Goal: Task Accomplishment & Management: Manage account settings

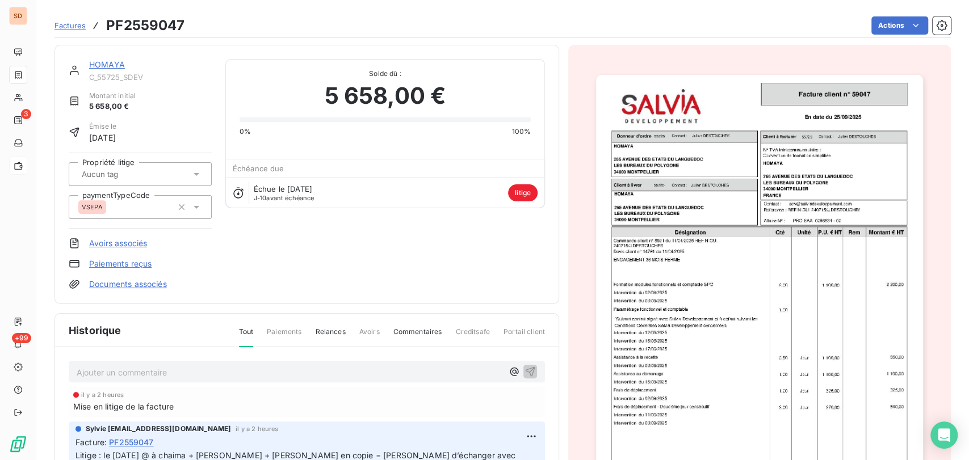
scroll to position [20, 0]
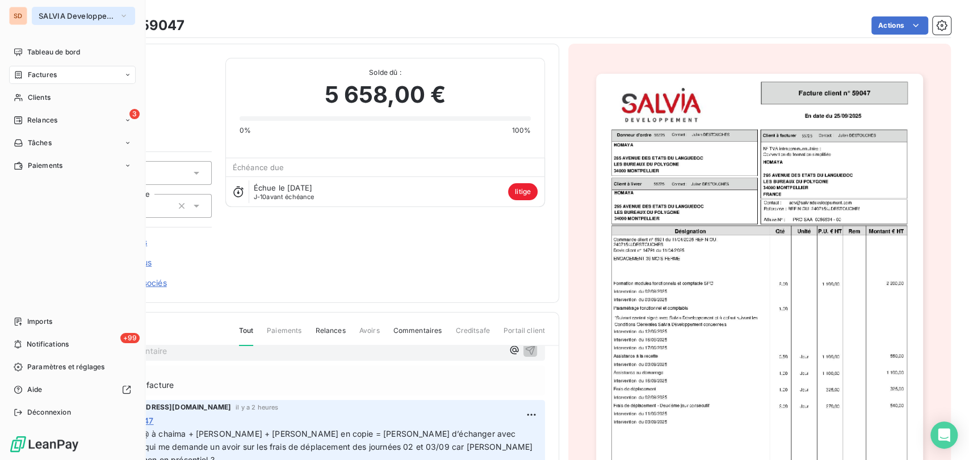
click at [127, 14] on icon "button" at bounding box center [123, 15] width 9 height 11
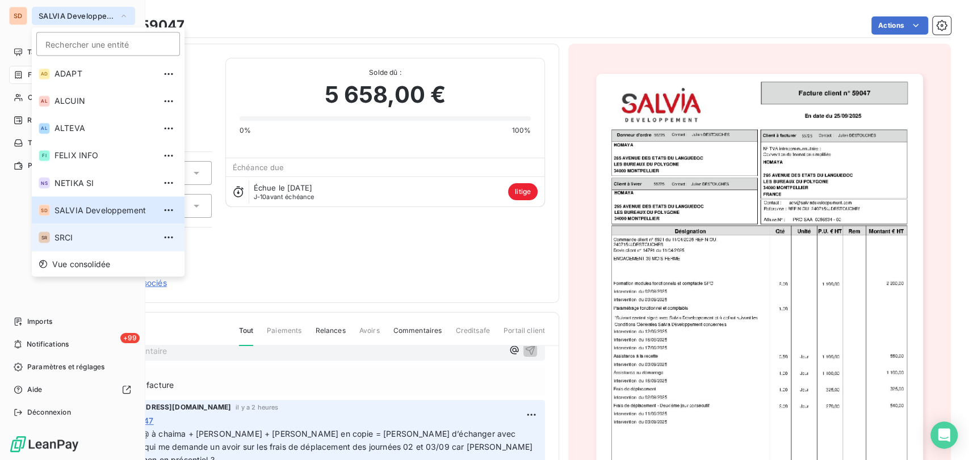
click at [67, 238] on span "SRCI" at bounding box center [105, 237] width 100 height 11
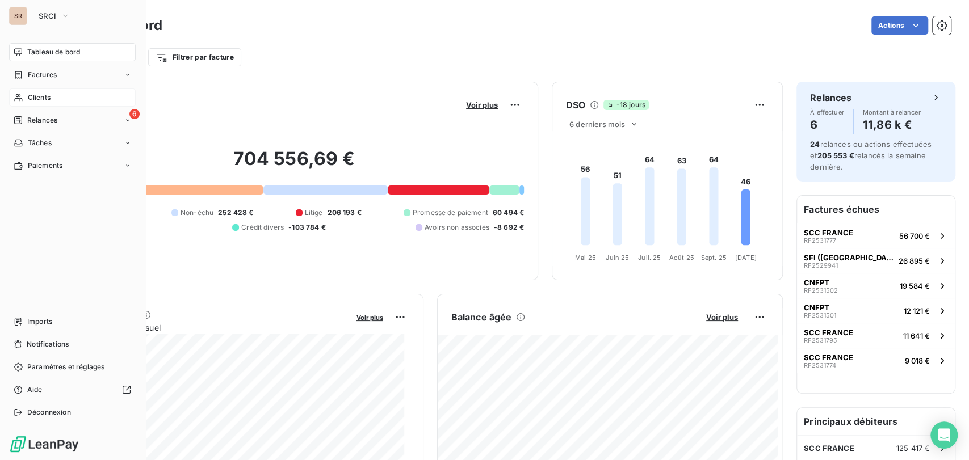
click at [48, 97] on span "Clients" at bounding box center [39, 98] width 23 height 10
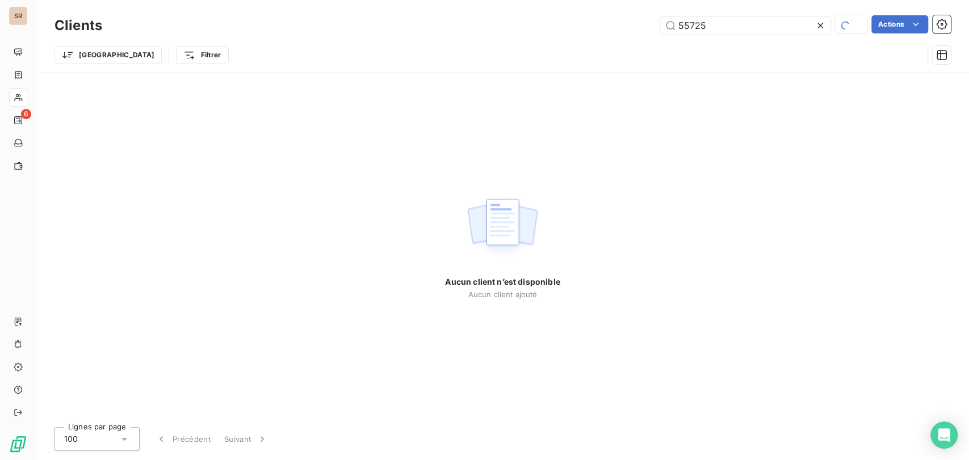
drag, startPoint x: 711, startPoint y: 24, endPoint x: 628, endPoint y: 35, distance: 84.2
click at [628, 35] on div "Clients 55725 Actions" at bounding box center [503, 26] width 896 height 24
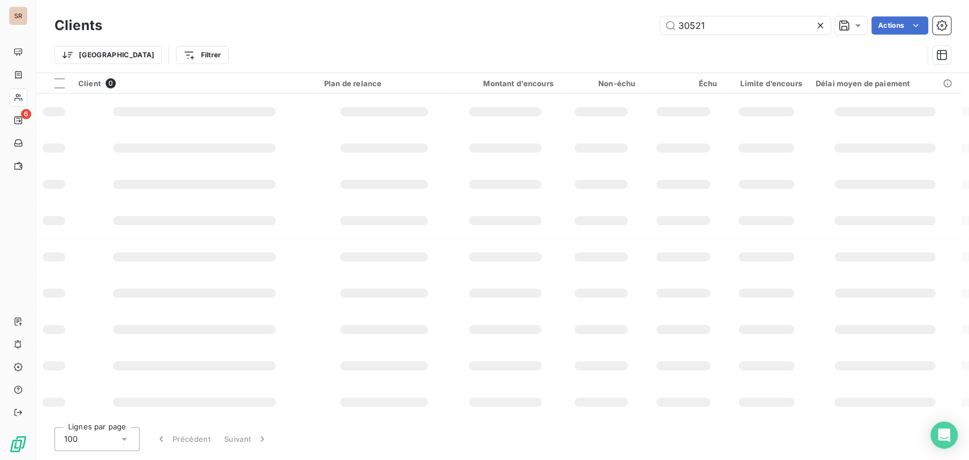
type input "30521"
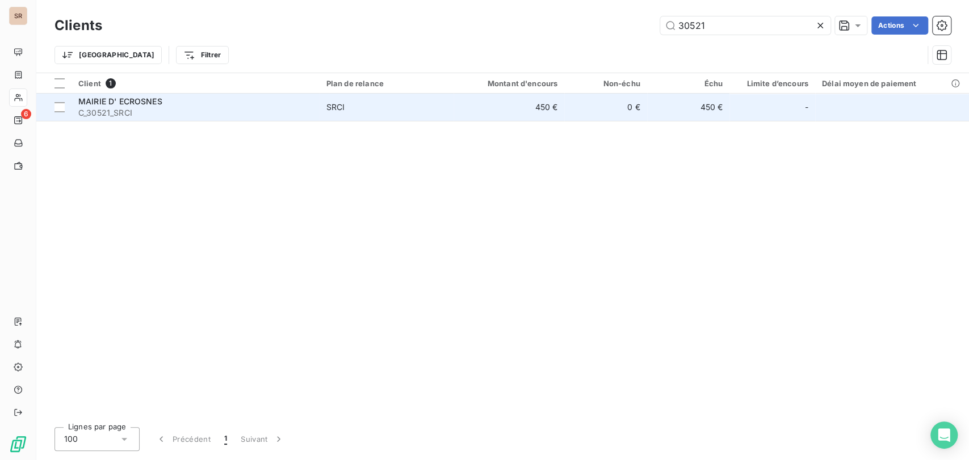
click at [116, 109] on span "C_30521_SRCI" at bounding box center [195, 112] width 234 height 11
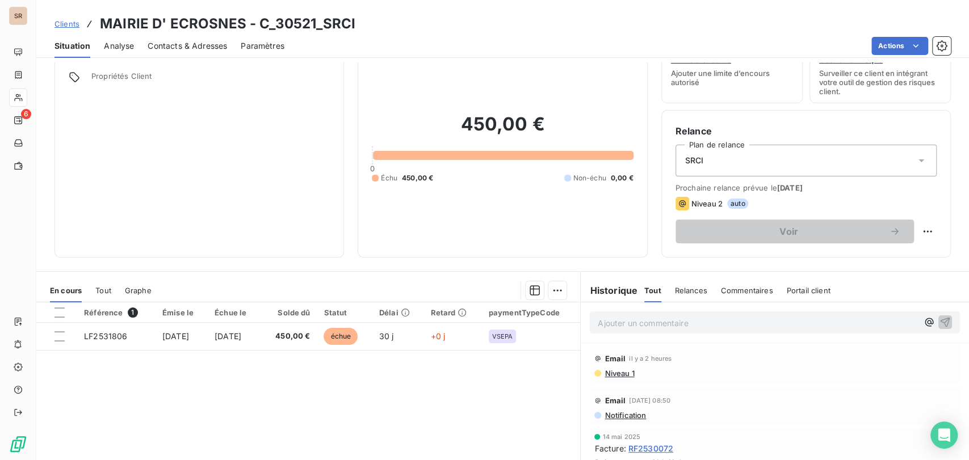
scroll to position [63, 0]
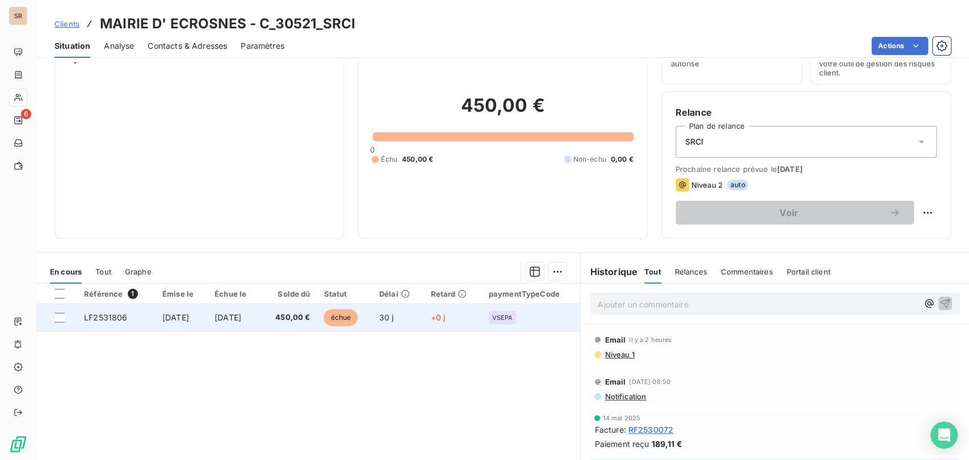
click at [102, 318] on span "LF2531806" at bounding box center [105, 318] width 43 height 10
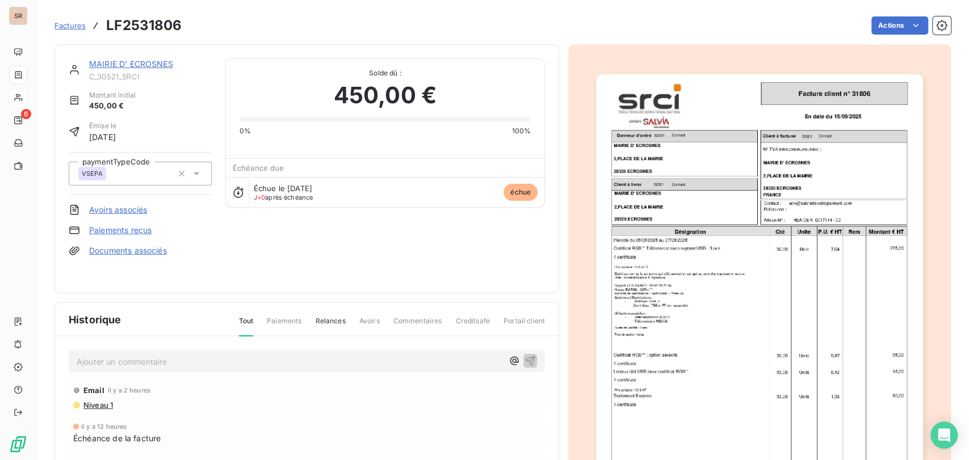
click at [102, 359] on p "Ajouter un commentaire ﻿" at bounding box center [290, 362] width 426 height 14
click at [253, 355] on p "le [DATE] @ de mme [PERSON_NAME] =" at bounding box center [290, 361] width 426 height 13
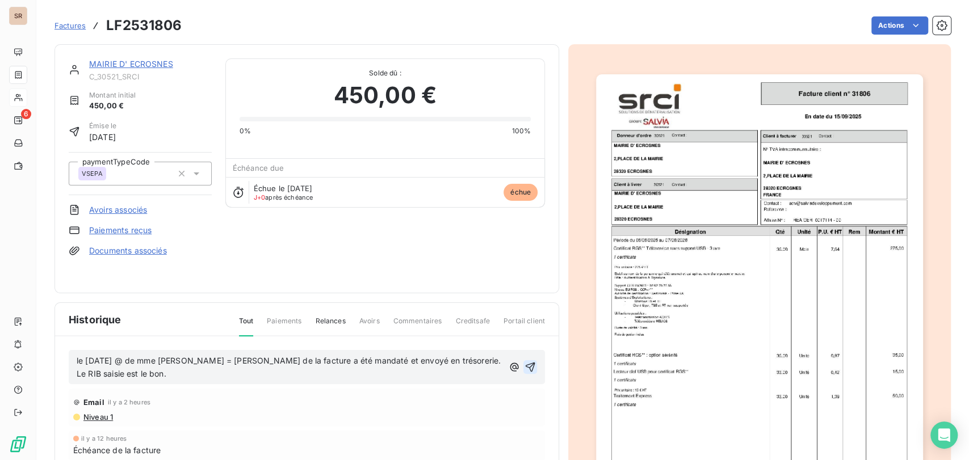
click at [529, 363] on icon "button" at bounding box center [531, 368] width 10 height 10
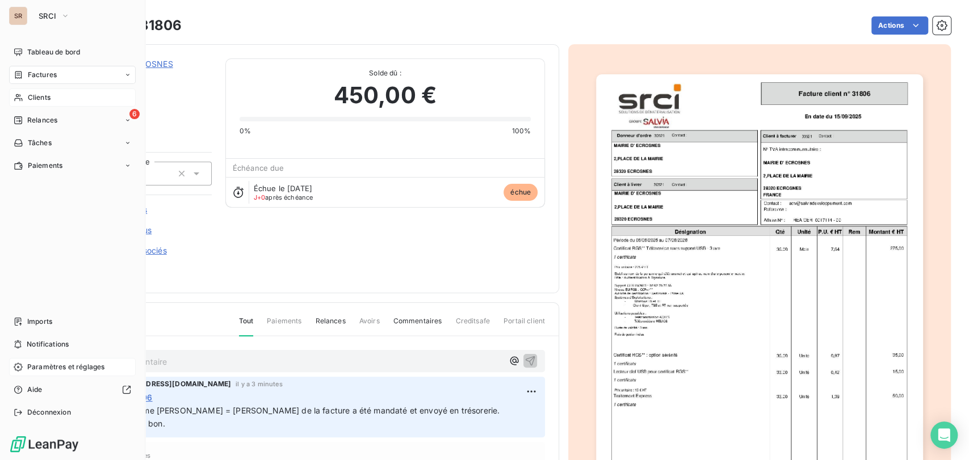
click at [56, 364] on span "Paramètres et réglages" at bounding box center [65, 367] width 77 height 10
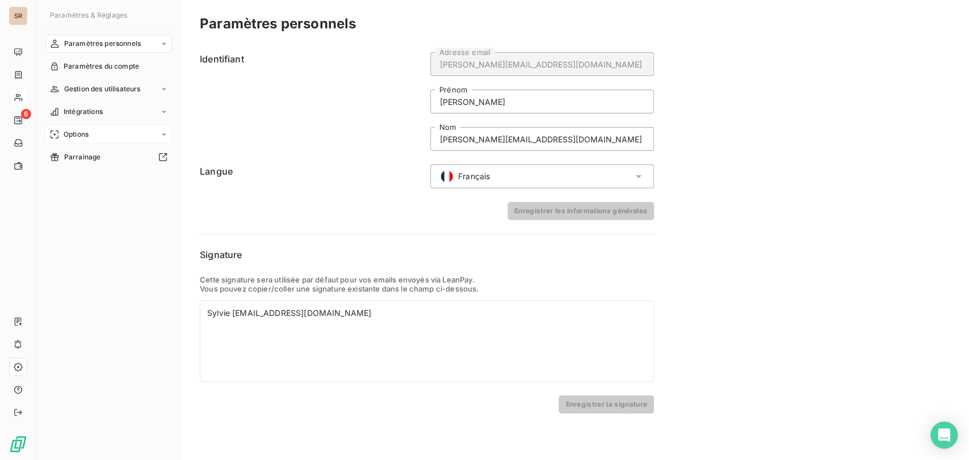
click at [162, 132] on icon at bounding box center [164, 134] width 7 height 7
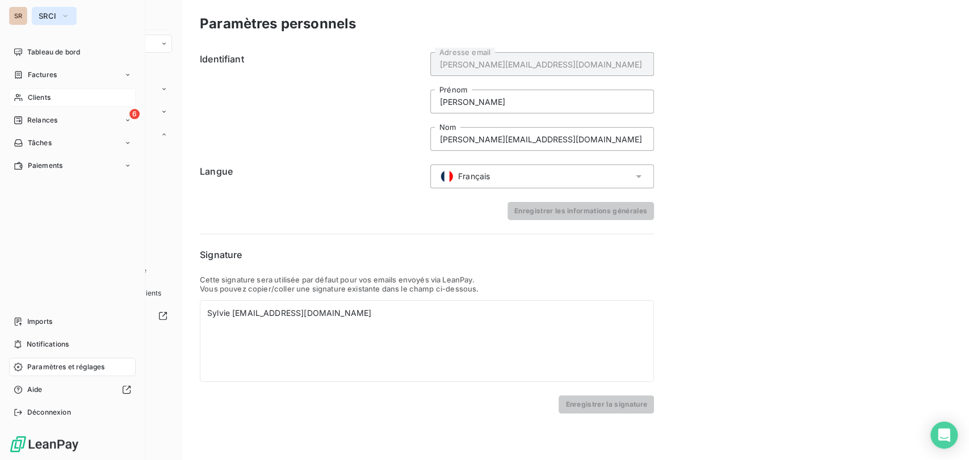
click at [55, 15] on span "SRCI" at bounding box center [48, 15] width 18 height 9
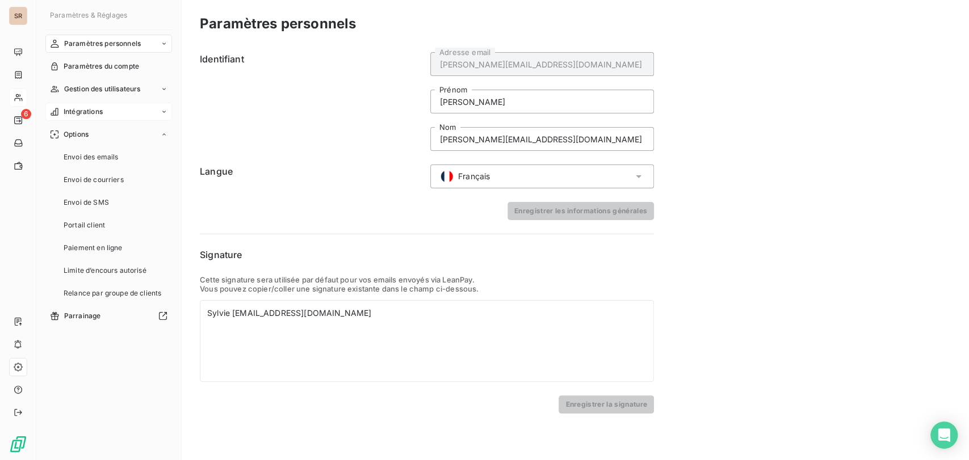
click at [164, 111] on icon at bounding box center [163, 112] width 3 height 2
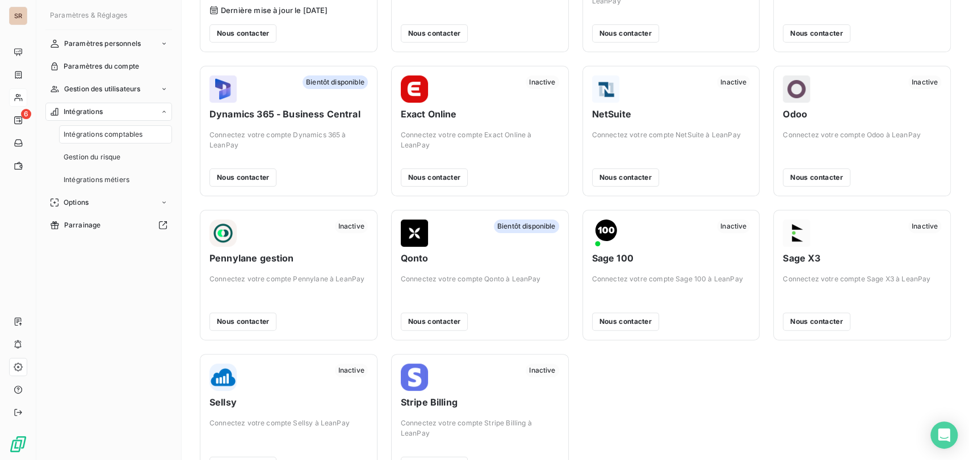
scroll to position [164, 0]
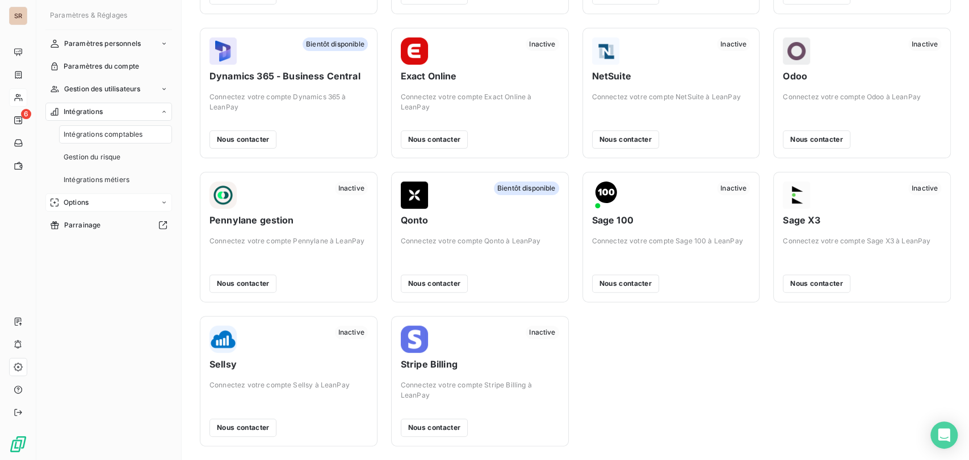
click at [165, 200] on icon at bounding box center [164, 202] width 7 height 7
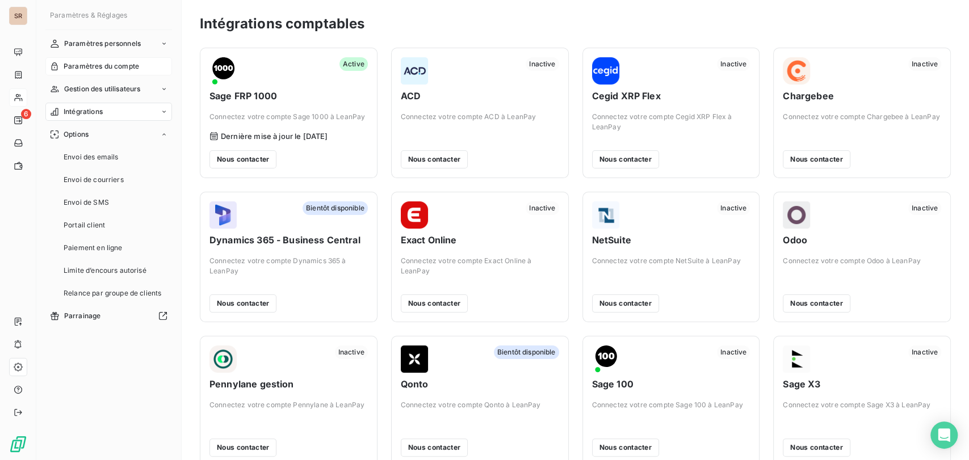
click at [117, 64] on span "Paramètres du compte" at bounding box center [102, 66] width 76 height 10
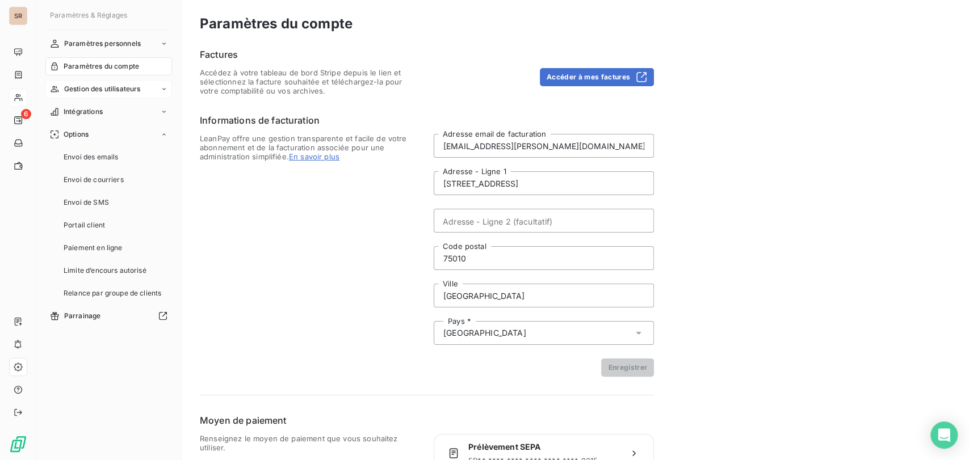
click at [125, 92] on span "Gestion des utilisateurs" at bounding box center [102, 89] width 77 height 10
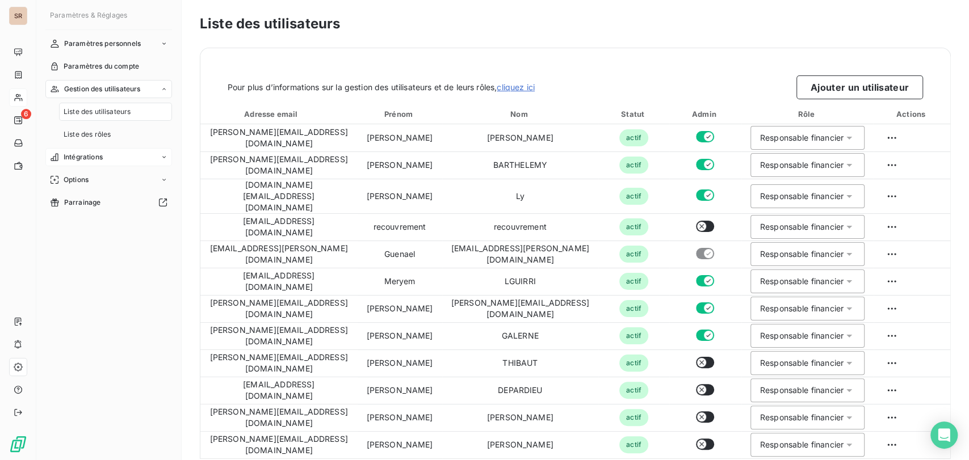
click at [106, 158] on div "Intégrations" at bounding box center [108, 157] width 127 height 18
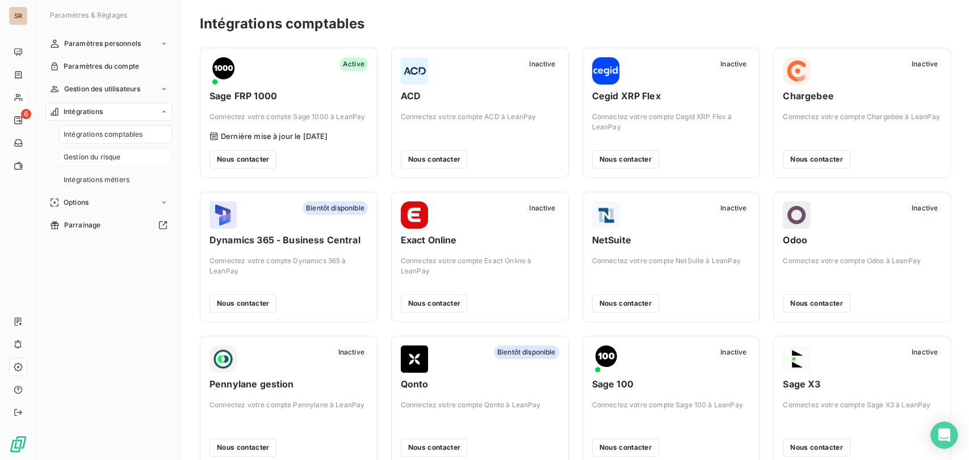
click at [95, 160] on span "Gestion du risque" at bounding box center [92, 157] width 57 height 10
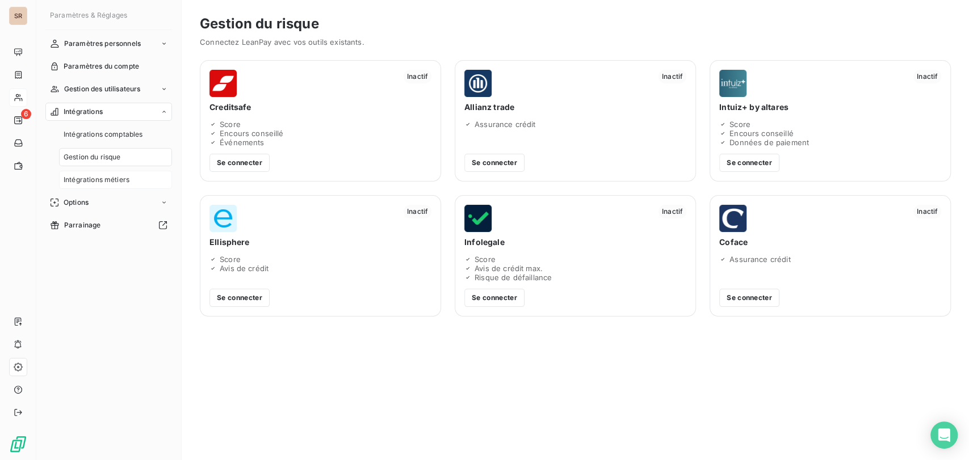
click at [101, 184] on span "Intégrations métiers" at bounding box center [97, 180] width 66 height 10
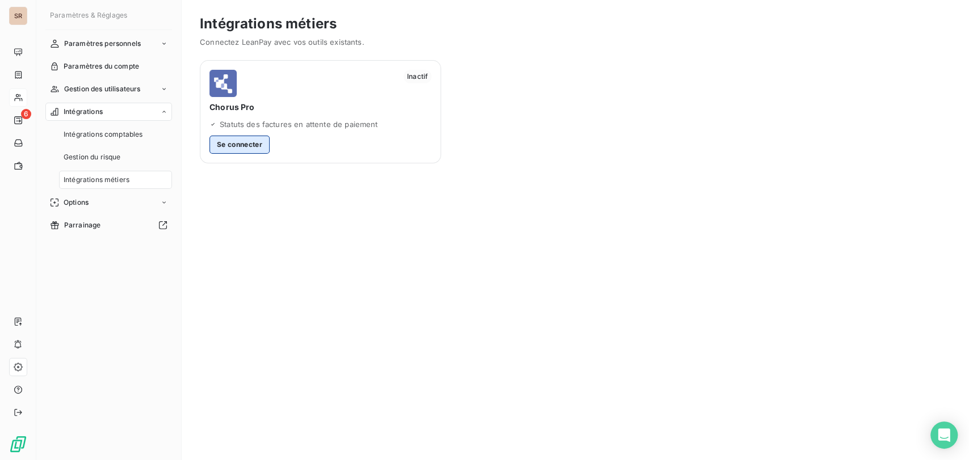
click at [240, 141] on button "Se connecter" at bounding box center [239, 145] width 60 height 18
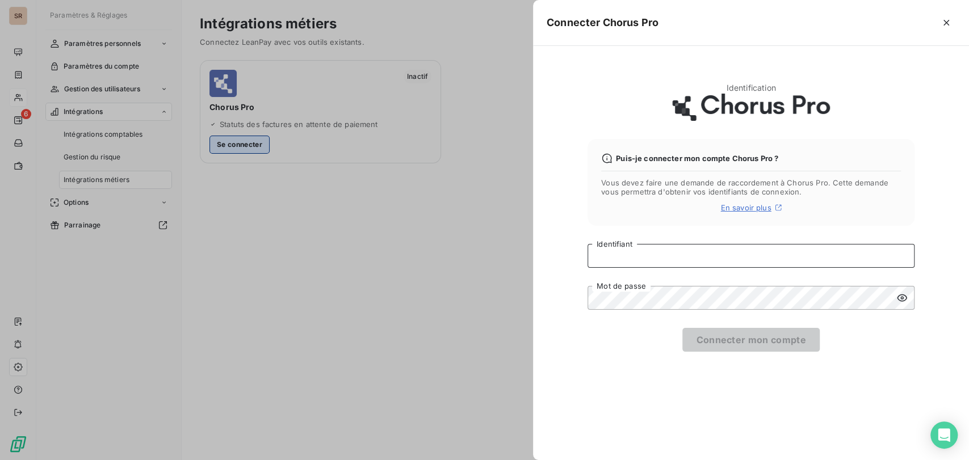
type input "[PERSON_NAME][EMAIL_ADDRESS][DOMAIN_NAME]"
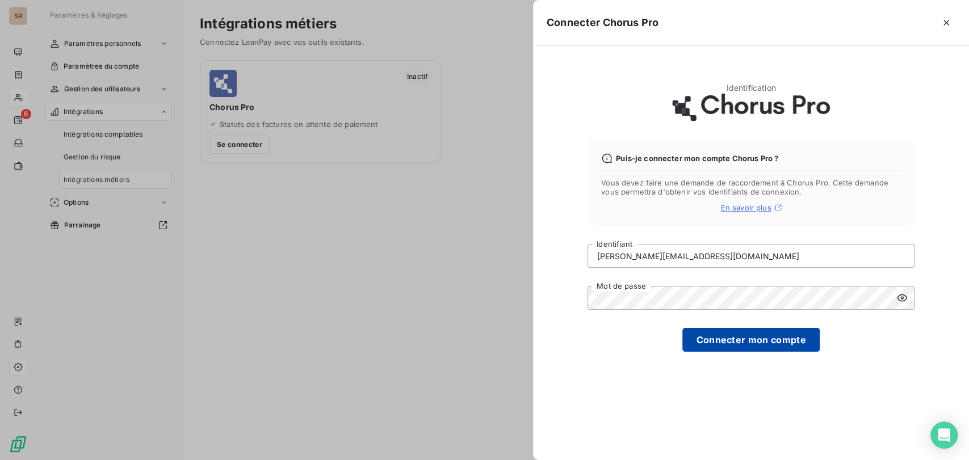
click at [747, 341] on button "Connecter mon compte" at bounding box center [750, 340] width 137 height 24
click at [116, 206] on div at bounding box center [484, 230] width 969 height 460
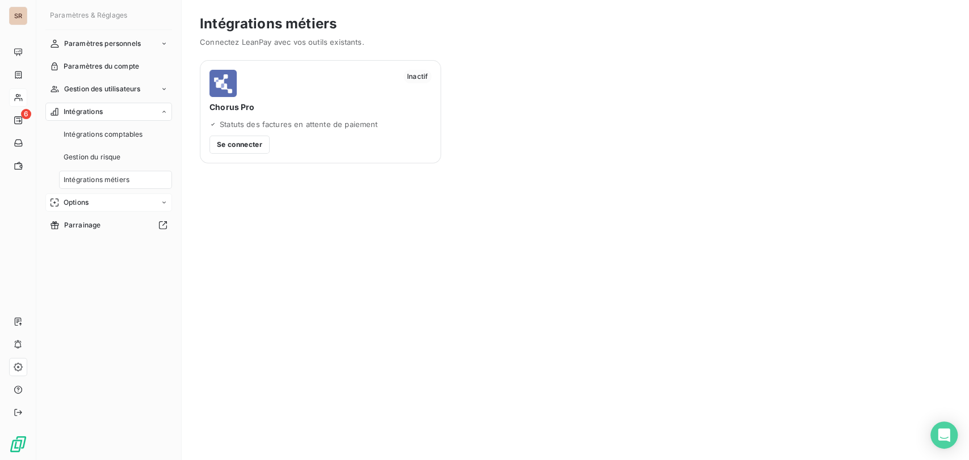
click at [115, 203] on div "Options" at bounding box center [108, 203] width 127 height 18
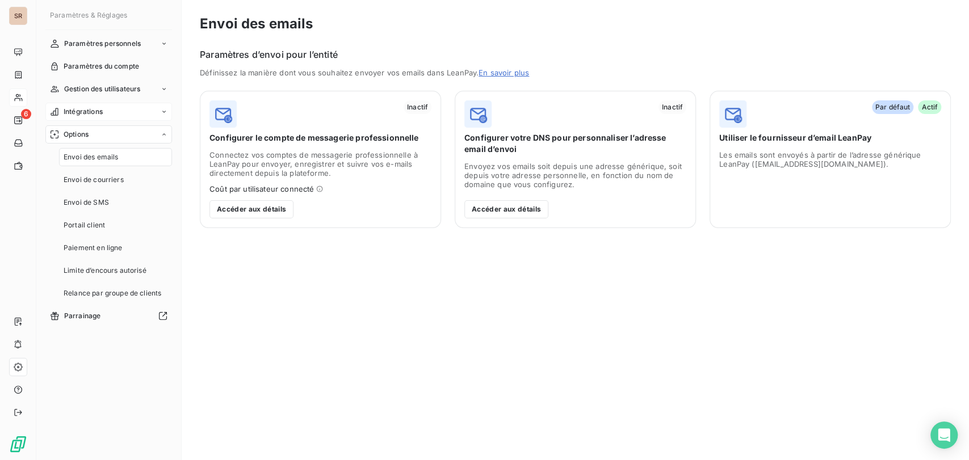
click at [165, 114] on icon at bounding box center [164, 111] width 7 height 7
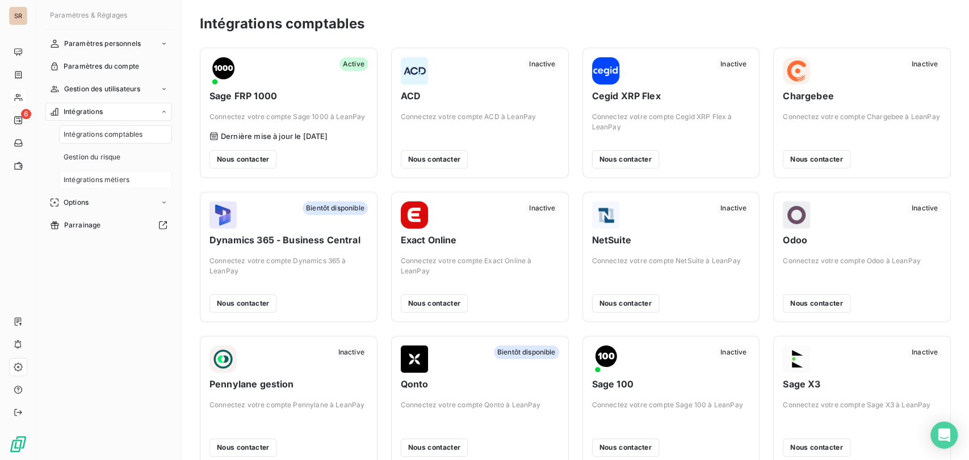
click at [115, 181] on span "Intégrations métiers" at bounding box center [97, 180] width 66 height 10
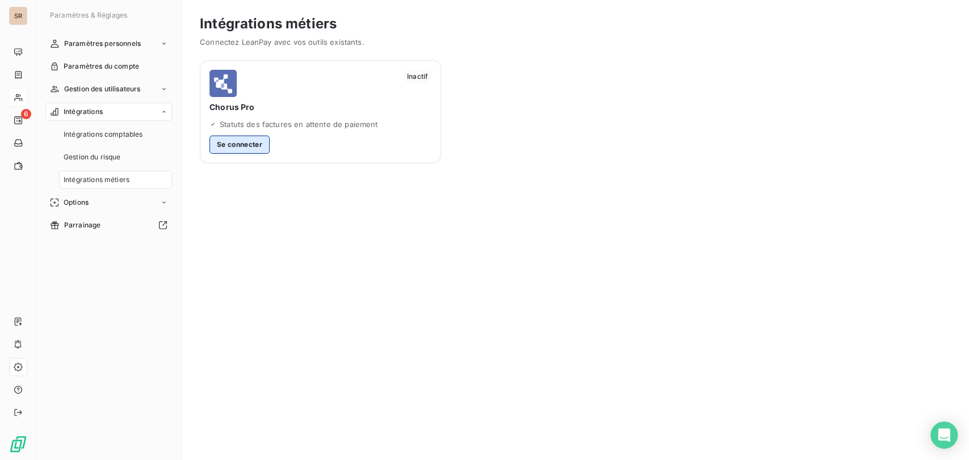
click at [236, 146] on button "Se connecter" at bounding box center [239, 145] width 60 height 18
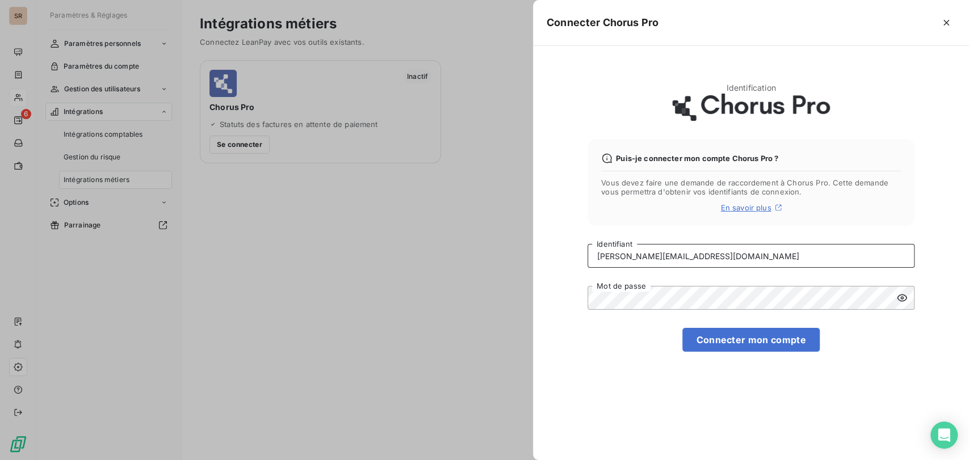
click at [636, 255] on input "[PERSON_NAME][EMAIL_ADDRESS][DOMAIN_NAME]" at bounding box center [751, 256] width 327 height 24
click at [597, 255] on input "@[DOMAIN_NAME]" at bounding box center [751, 256] width 327 height 24
click at [903, 297] on icon at bounding box center [902, 298] width 10 height 7
click at [518, 460] on div "Connecter Chorus Pro Identification Puis-je connecter mon compte Chorus Pro ? V…" at bounding box center [484, 460] width 969 height 0
click at [890, 354] on div "Identification Puis-je connecter mon compte Chorus Pro ? Vous devez faire une d…" at bounding box center [751, 253] width 436 height 414
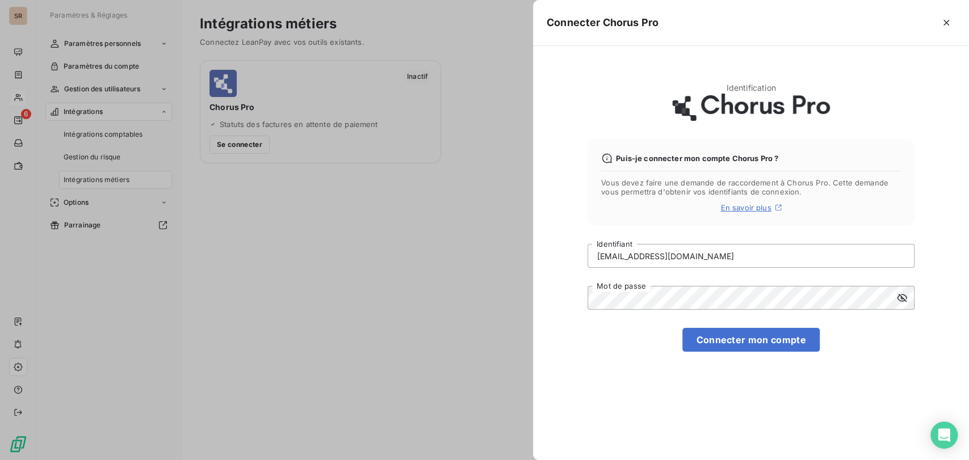
click at [722, 391] on div "Identification Puis-je connecter mon compte Chorus Pro ? Vous devez faire une d…" at bounding box center [751, 253] width 436 height 414
drag, startPoint x: 682, startPoint y: 406, endPoint x: 694, endPoint y: 387, distance: 22.2
click at [681, 406] on div "Identification Puis-je connecter mon compte Chorus Pro ? Vous devez faire une d…" at bounding box center [751, 253] width 436 height 414
click at [722, 340] on button "Connecter mon compte" at bounding box center [750, 340] width 137 height 24
drag, startPoint x: 743, startPoint y: 413, endPoint x: 731, endPoint y: 399, distance: 18.5
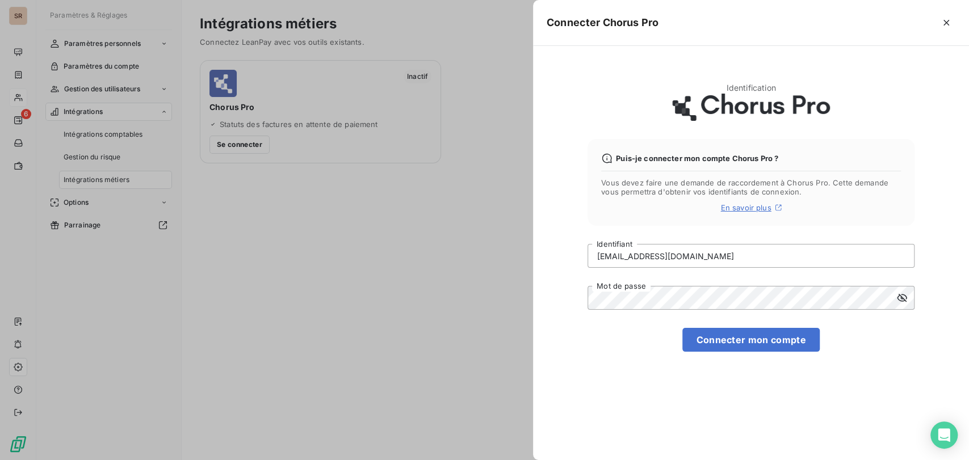
click at [743, 410] on div "Identification Puis-je connecter mon compte Chorus Pro ? Vous devez faire une d…" at bounding box center [751, 253] width 436 height 414
click at [721, 339] on button "Connecter mon compte" at bounding box center [750, 340] width 137 height 24
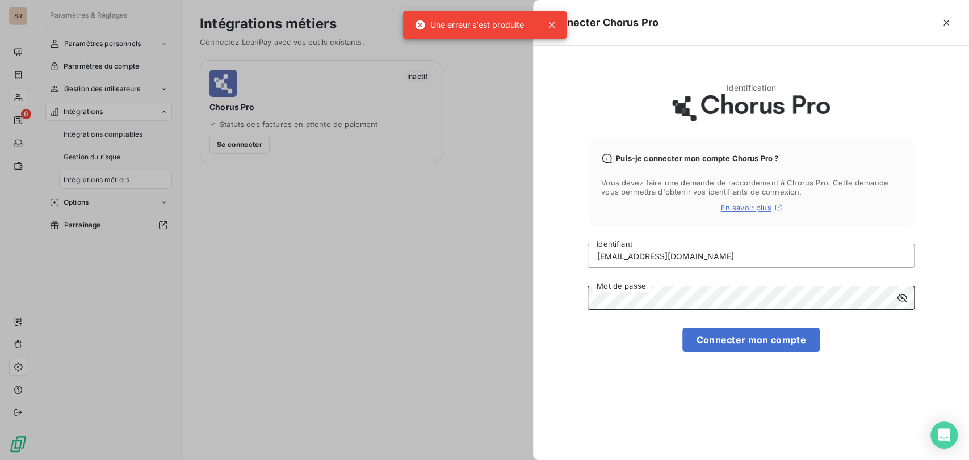
click at [551, 307] on div "Identification Puis-je connecter mon compte Chorus Pro ? Vous devez faire une d…" at bounding box center [751, 253] width 436 height 414
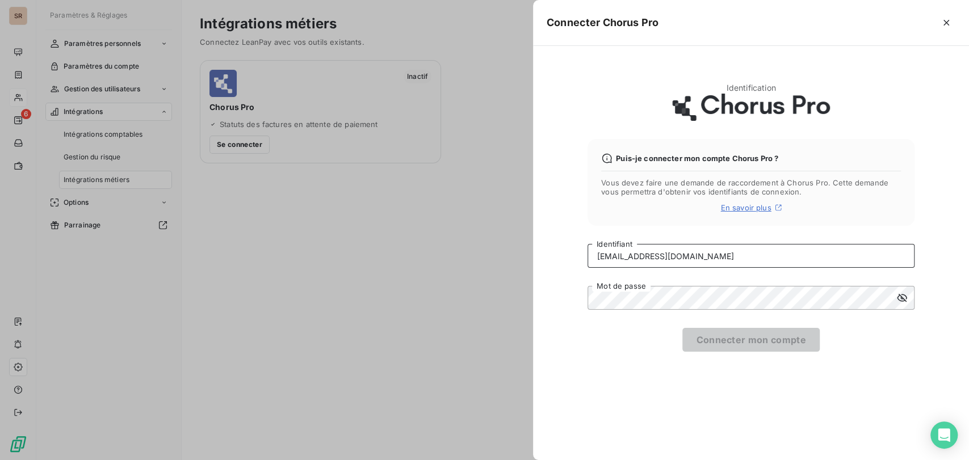
click at [640, 258] on input "[EMAIL_ADDRESS][DOMAIN_NAME]" at bounding box center [751, 256] width 327 height 24
click at [749, 260] on input "[EMAIL_ADDRESS][DOMAIN_NAME]" at bounding box center [751, 256] width 327 height 24
type input "a"
paste input "[EMAIL_ADDRESS][DOMAIN_NAME]"
click at [594, 255] on input "[EMAIL_ADDRESS][DOMAIN_NAME]" at bounding box center [751, 256] width 327 height 24
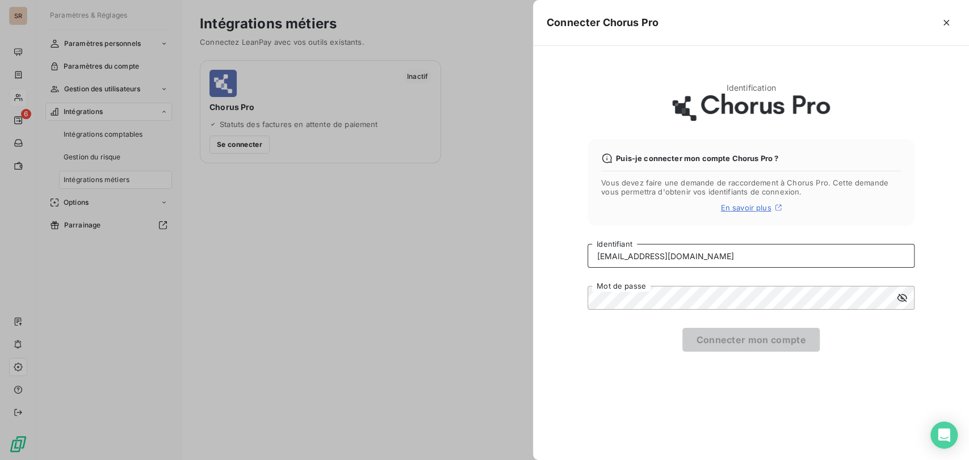
click at [739, 252] on input "[EMAIL_ADDRESS][DOMAIN_NAME]" at bounding box center [751, 256] width 327 height 24
type input "[EMAIL_ADDRESS][DOMAIN_NAME]"
click at [894, 399] on div "Identification Puis-je connecter mon compte Chorus Pro ? Vous devez faire une d…" at bounding box center [751, 253] width 436 height 414
click at [740, 340] on button "Connecter mon compte" at bounding box center [750, 340] width 137 height 24
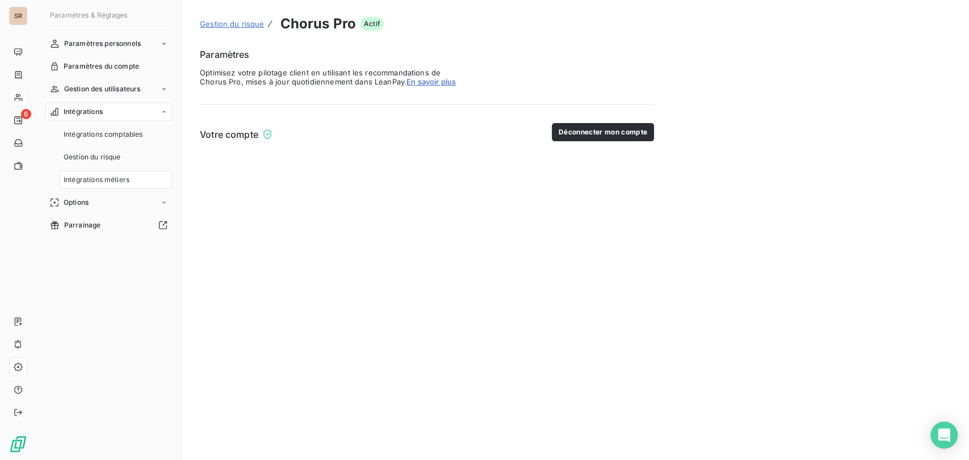
click at [260, 135] on div "Votre compte" at bounding box center [236, 135] width 73 height 14
click at [282, 132] on div "Votre compte Déconnecter mon compte" at bounding box center [427, 132] width 454 height 18
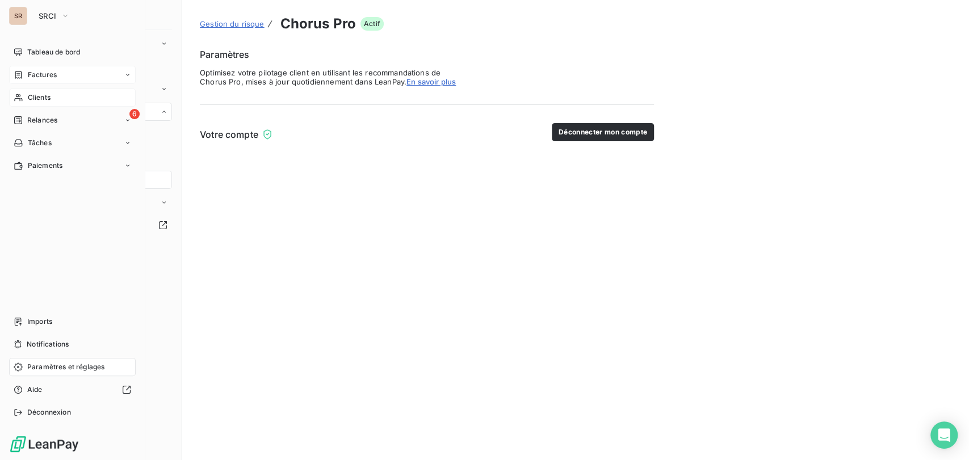
click at [49, 73] on span "Factures" at bounding box center [42, 75] width 29 height 10
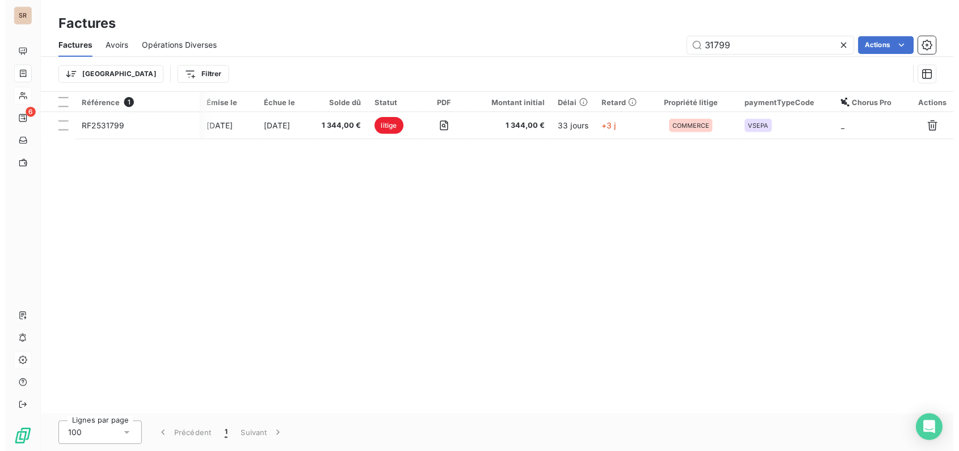
scroll to position [0, 72]
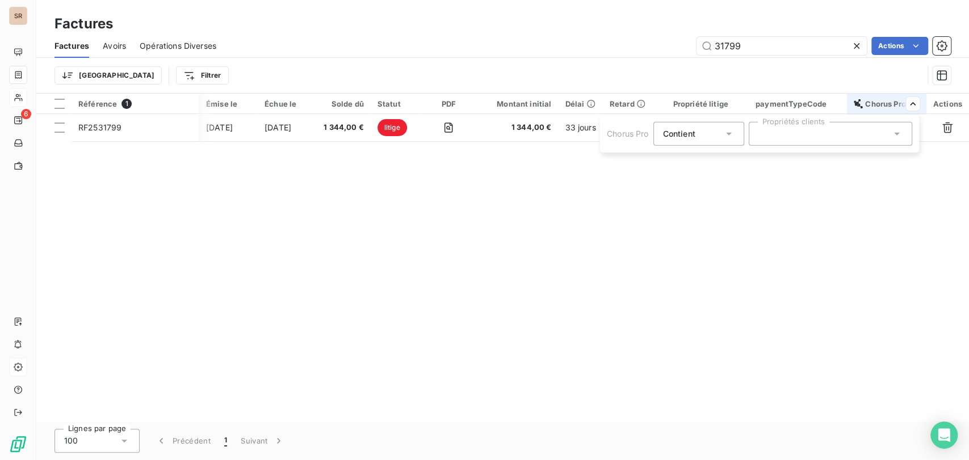
click at [895, 135] on icon at bounding box center [896, 133] width 11 height 11
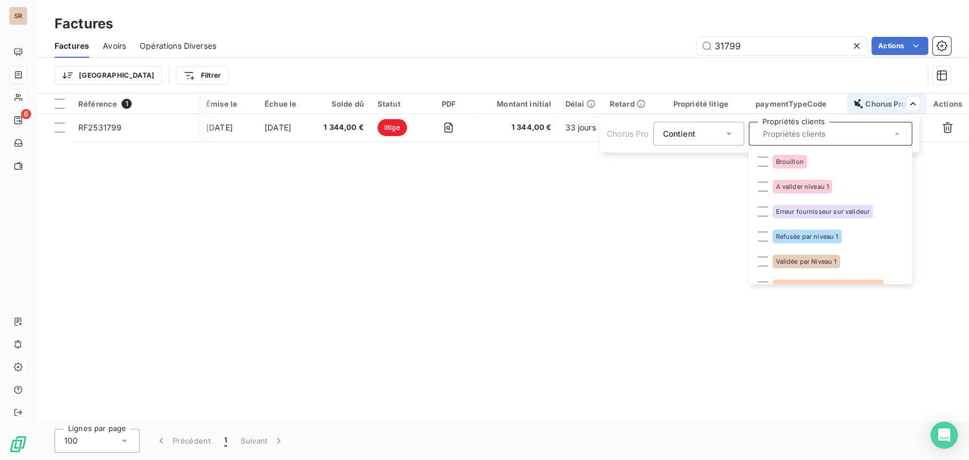
click at [484, 232] on html "SR 6 Factures Factures Avoirs Opérations Diverses 31799 Actions Trier Filtrer R…" at bounding box center [484, 230] width 969 height 460
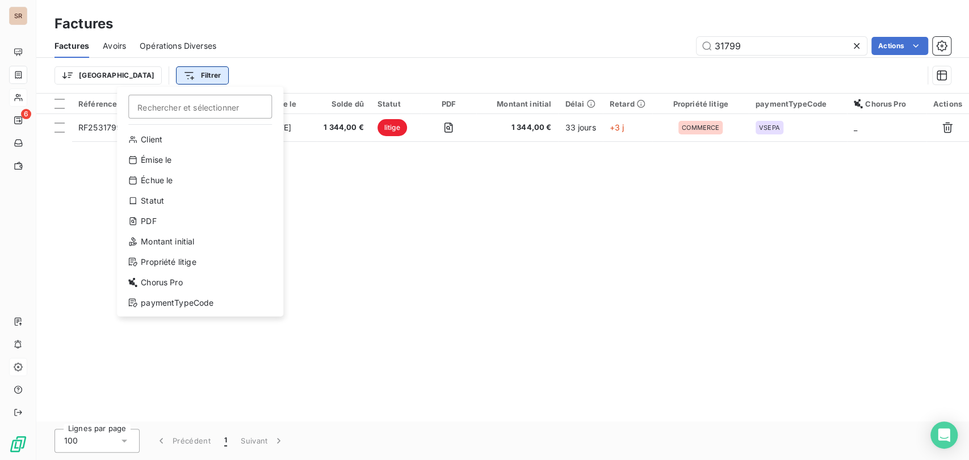
click at [144, 69] on html "SR 6 Factures Factures Avoirs Opérations Diverses 31799 Actions Trier Filtrer R…" at bounding box center [484, 230] width 969 height 460
click at [448, 241] on html "SR 6 Factures Factures Avoirs Opérations Diverses 31799 Actions Trier Filtrer R…" at bounding box center [484, 230] width 969 height 460
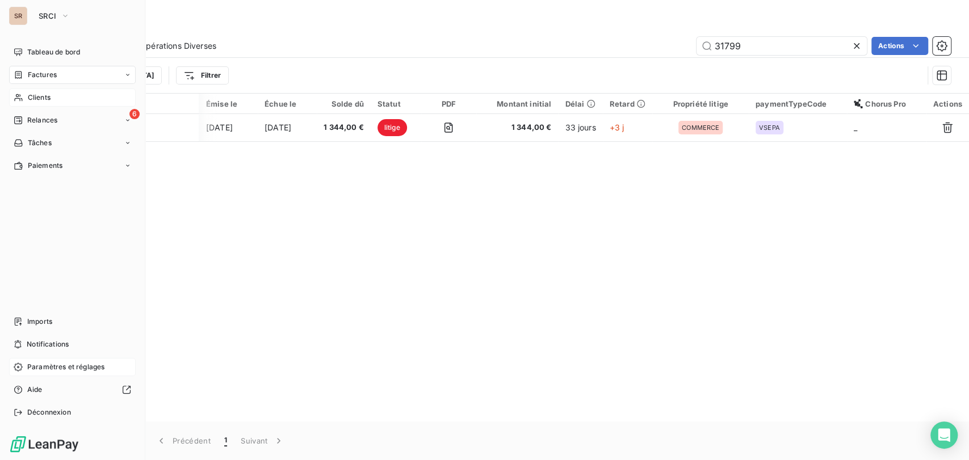
click at [49, 74] on span "Factures" at bounding box center [42, 75] width 29 height 10
click at [44, 100] on span "Factures" at bounding box center [41, 98] width 29 height 10
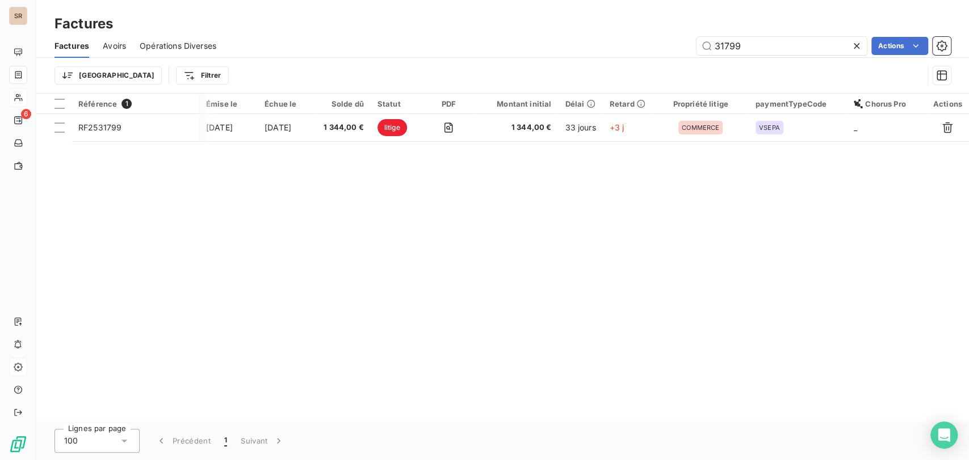
click at [857, 47] on icon at bounding box center [857, 46] width 6 height 6
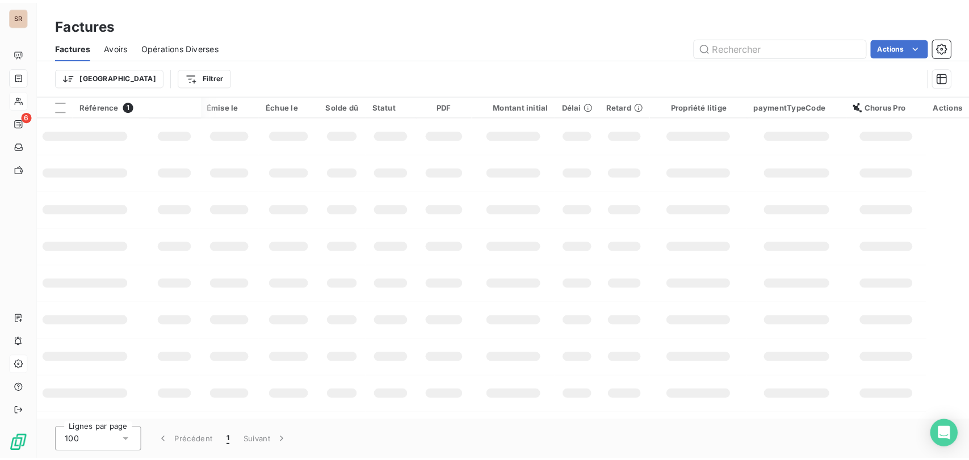
scroll to position [0, 36]
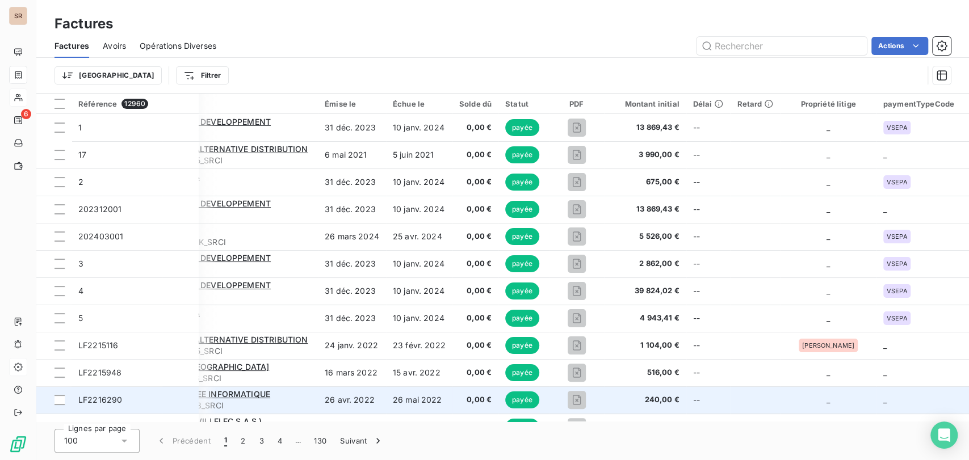
drag, startPoint x: 854, startPoint y: 422, endPoint x: 953, endPoint y: 395, distance: 103.0
click at [957, 396] on div "Factures Factures Avoirs Opérations Diverses Actions Trier Filtrer Référence 12…" at bounding box center [502, 230] width 933 height 460
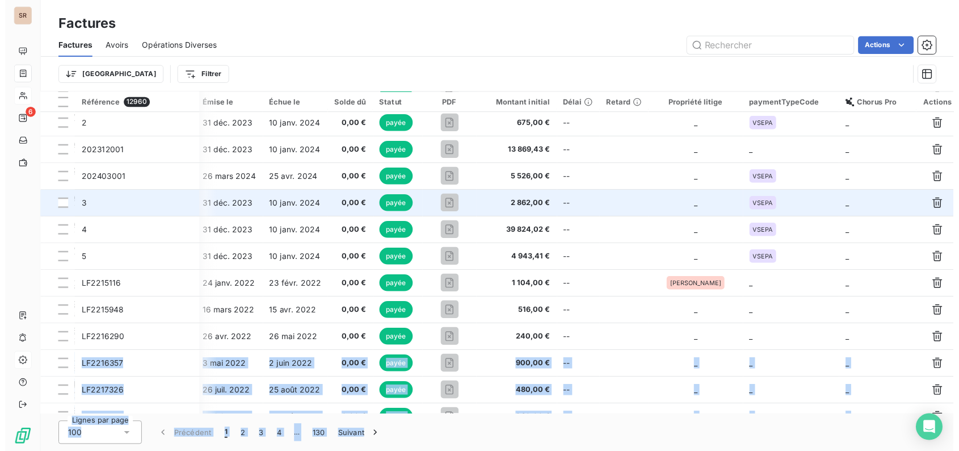
scroll to position [0, 159]
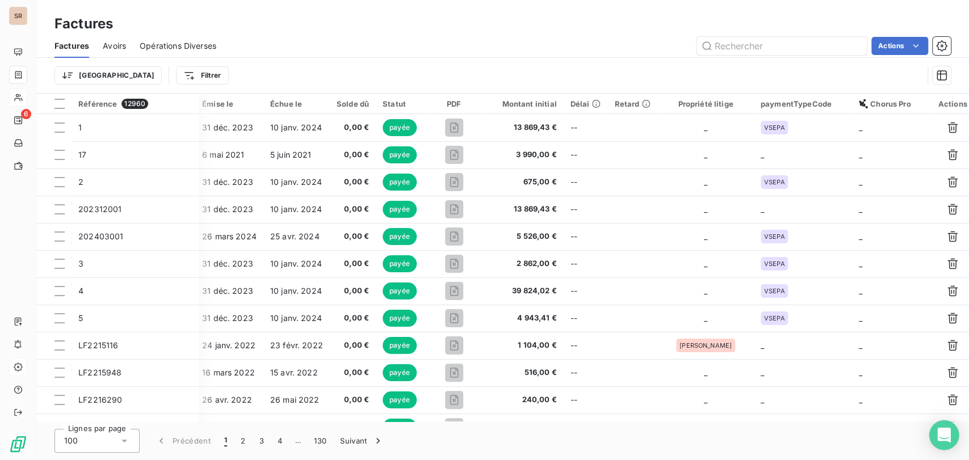
click at [937, 439] on div "Open Intercom Messenger" at bounding box center [944, 436] width 30 height 30
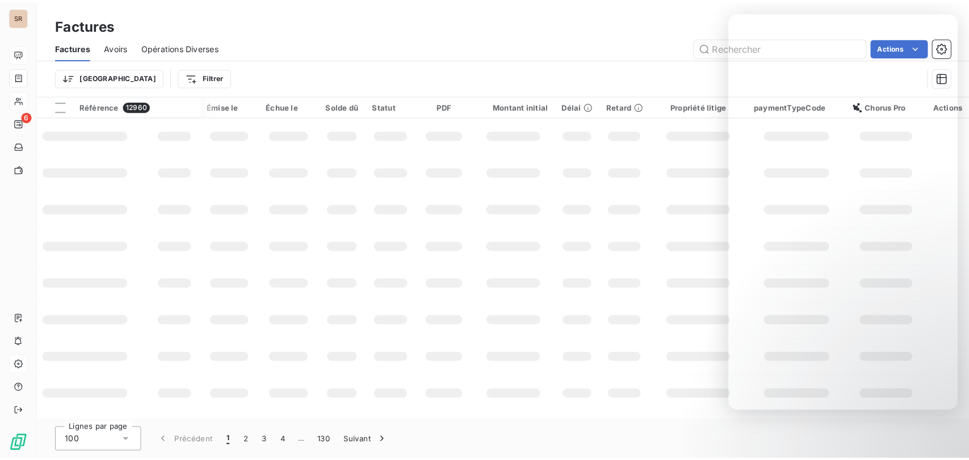
scroll to position [0, 36]
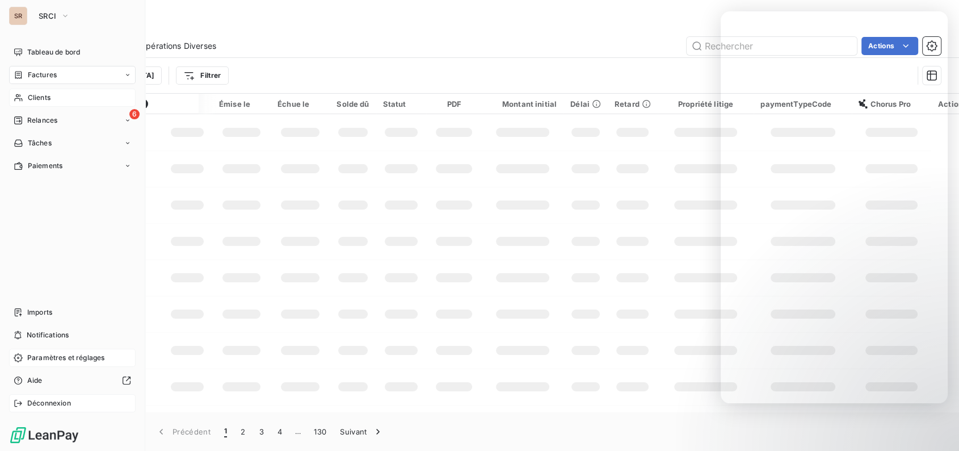
click at [16, 401] on nav "Imports Notifications Paramètres et réglages Aide Déconnexion" at bounding box center [72, 357] width 127 height 109
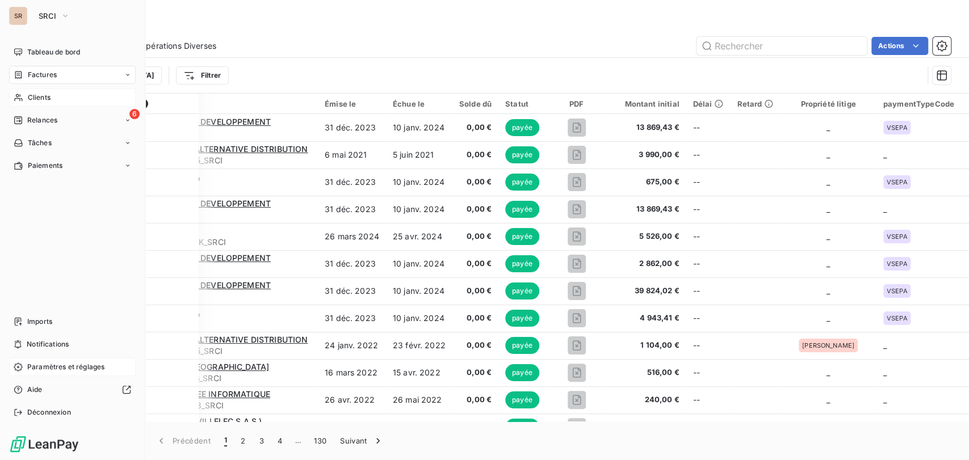
click at [31, 79] on span "Factures" at bounding box center [42, 75] width 29 height 10
click at [58, 368] on span "Paramètres et réglages" at bounding box center [65, 367] width 77 height 10
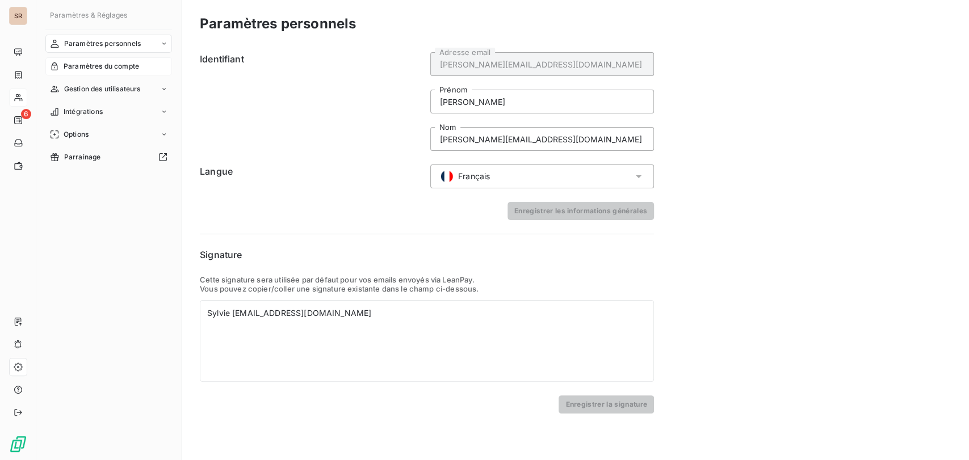
click at [127, 61] on span "Paramètres du compte" at bounding box center [102, 66] width 76 height 10
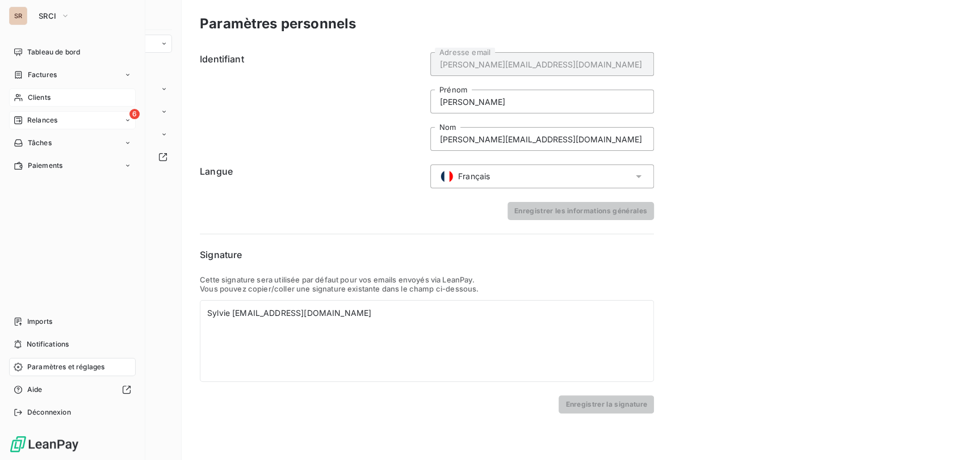
click at [49, 115] on span "Relances" at bounding box center [42, 120] width 30 height 10
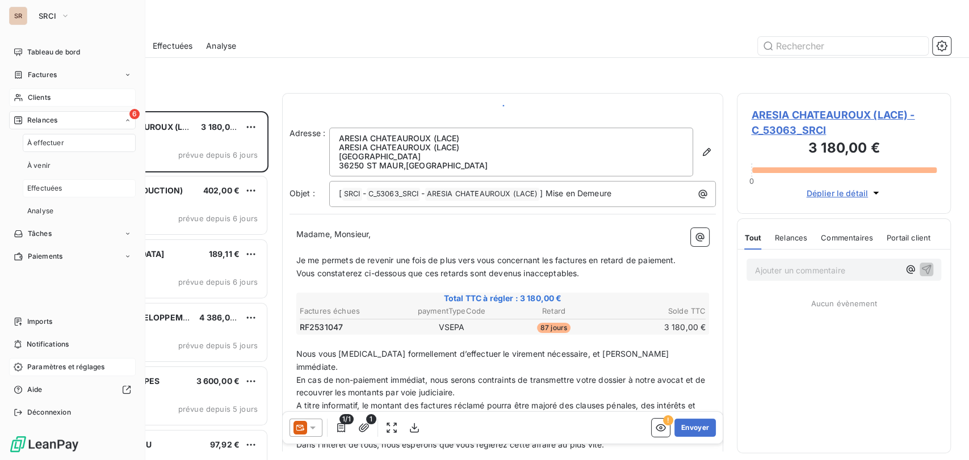
scroll to position [339, 204]
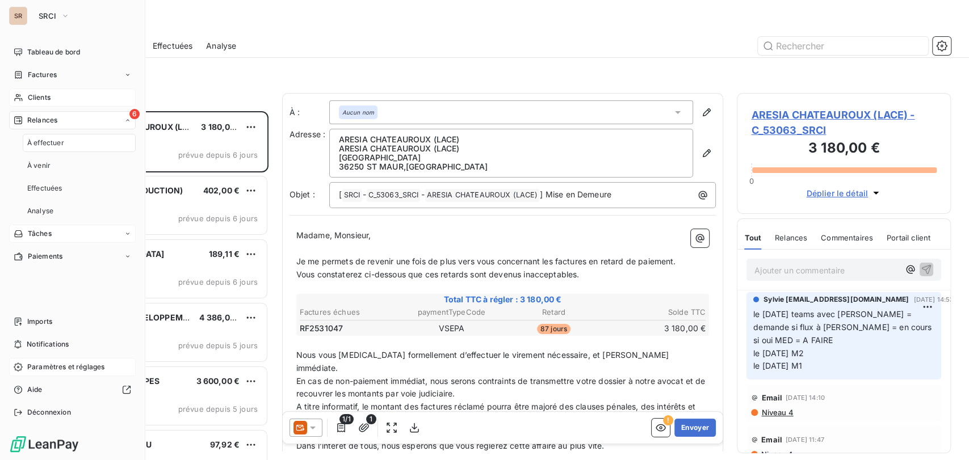
click at [131, 233] on icon at bounding box center [127, 233] width 7 height 7
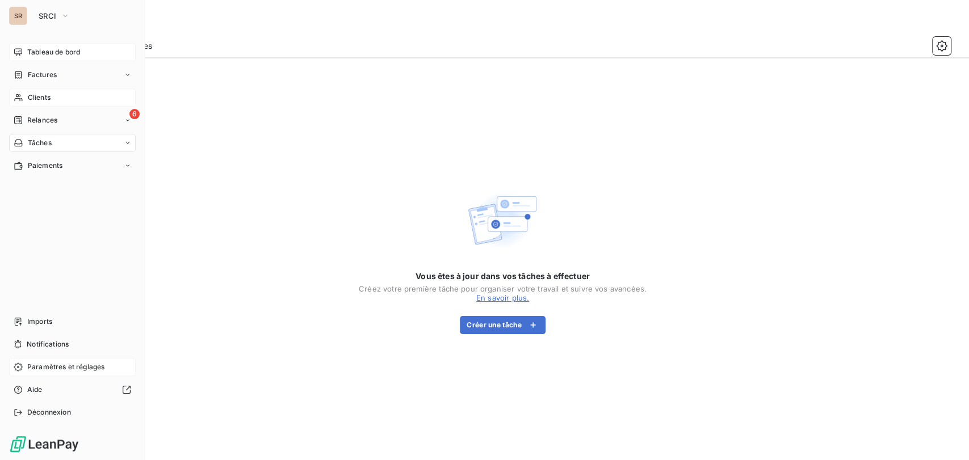
click at [47, 52] on span "Tableau de bord" at bounding box center [53, 52] width 53 height 10
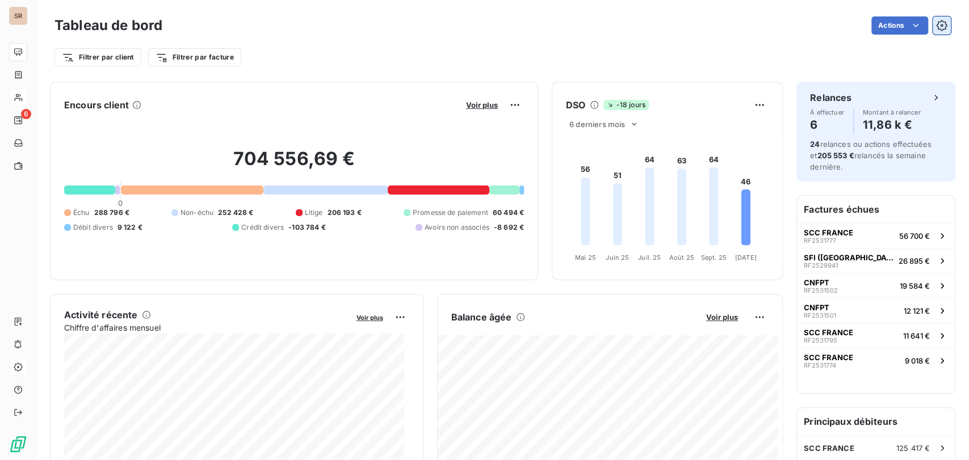
click at [941, 26] on icon "button" at bounding box center [942, 25] width 3 height 3
click at [936, 27] on icon "button" at bounding box center [941, 25] width 11 height 11
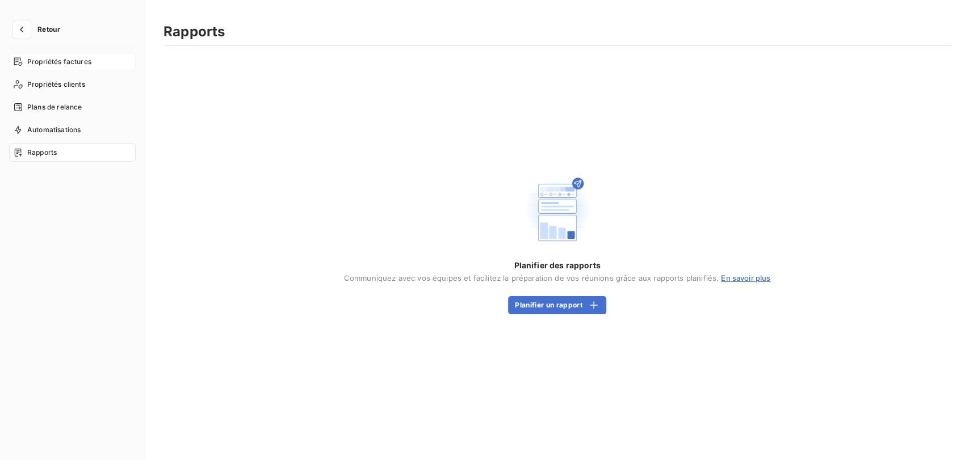
click at [44, 58] on span "Propriétés factures" at bounding box center [59, 62] width 64 height 10
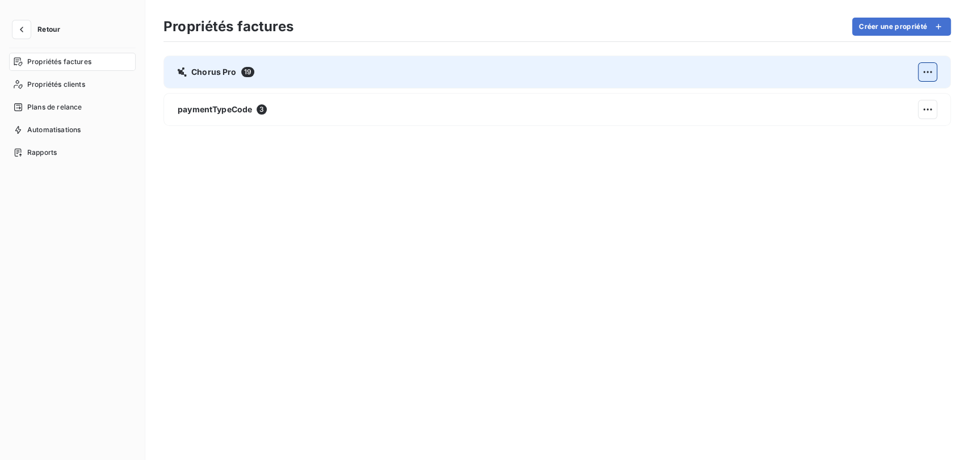
click at [926, 71] on html "Retour Propriétés factures Propriétés clients Plans de relance Automatisations …" at bounding box center [484, 230] width 969 height 460
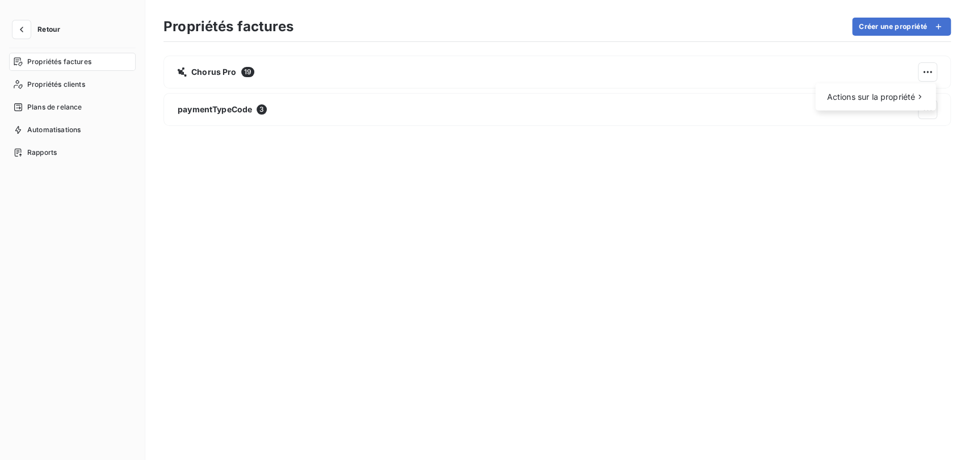
click at [852, 65] on html "Retour Propriétés factures Propriétés clients Plans de relance Automatisations …" at bounding box center [484, 230] width 969 height 460
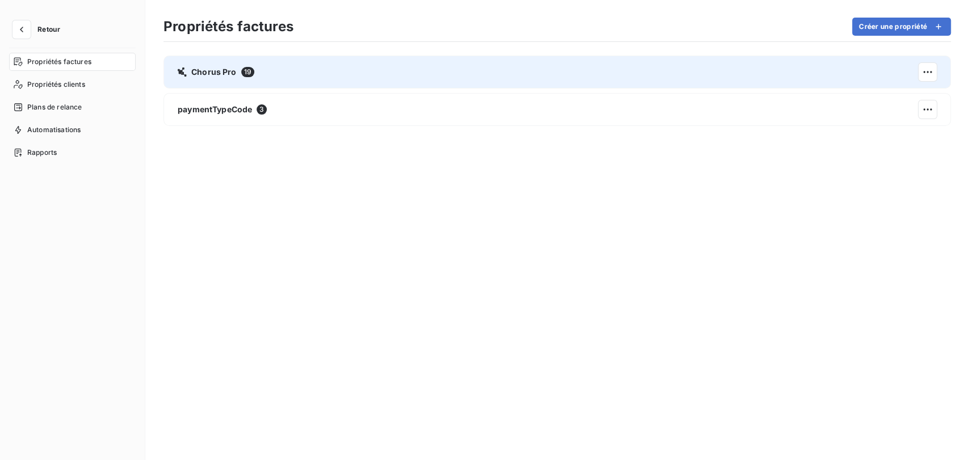
click at [206, 71] on span "Chorus Pro" at bounding box center [213, 71] width 45 height 11
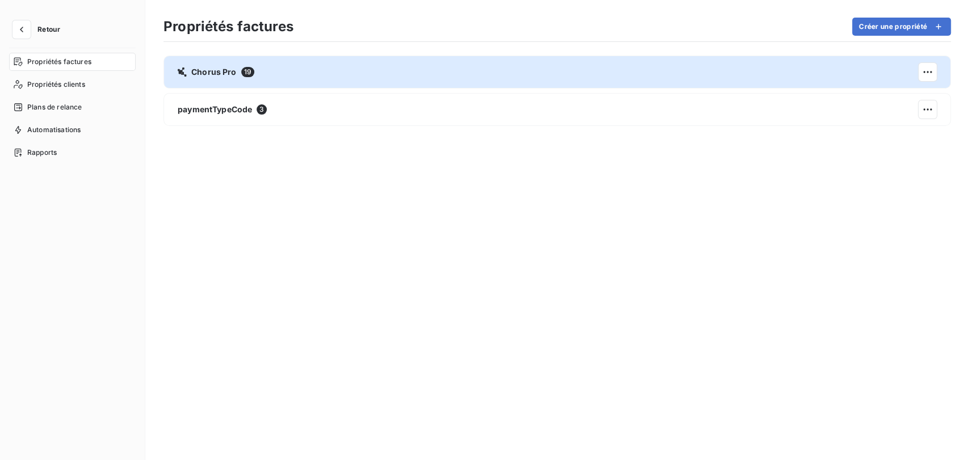
click at [206, 70] on div at bounding box center [484, 230] width 969 height 460
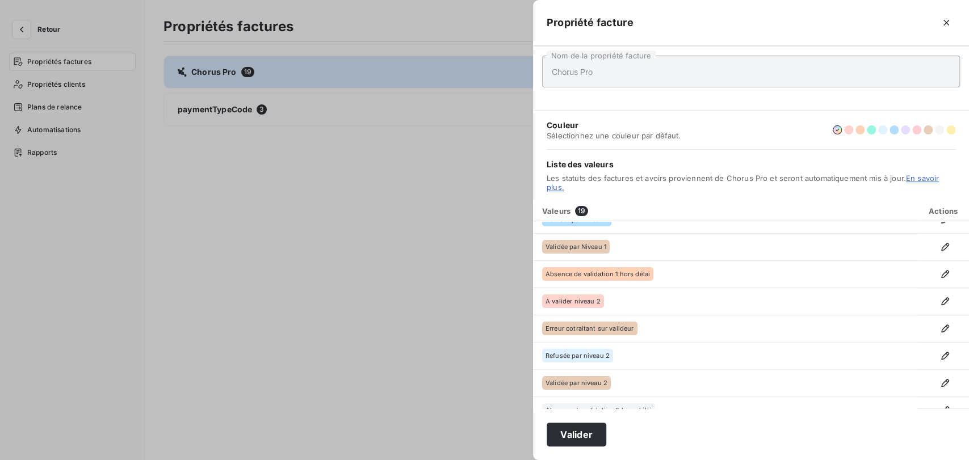
scroll to position [6, 0]
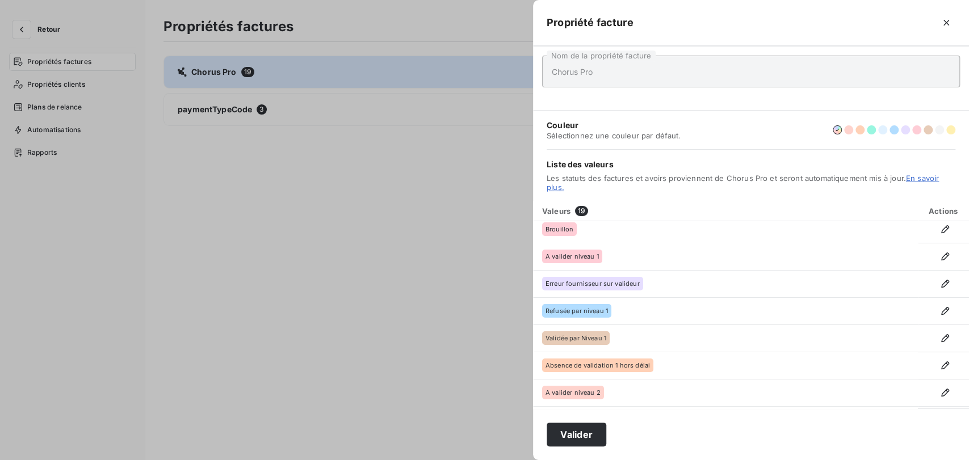
click at [433, 208] on div at bounding box center [484, 230] width 969 height 460
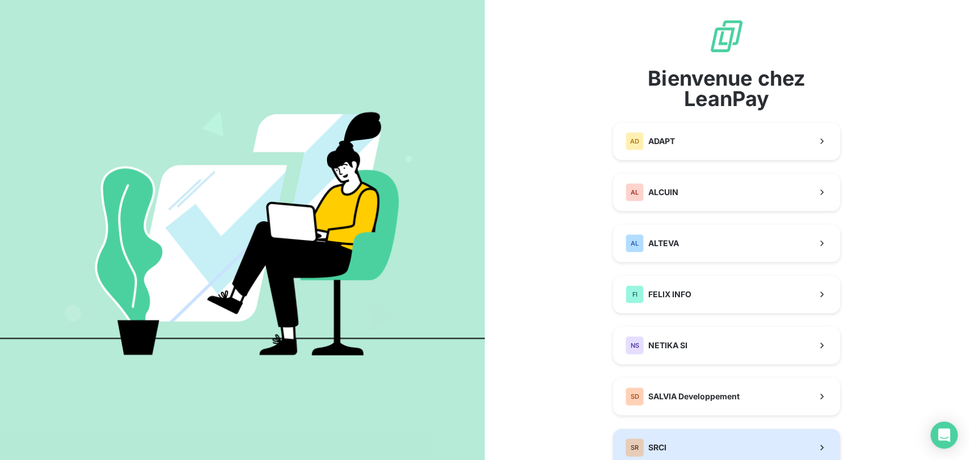
click at [665, 453] on button "SR SRCI" at bounding box center [726, 447] width 227 height 37
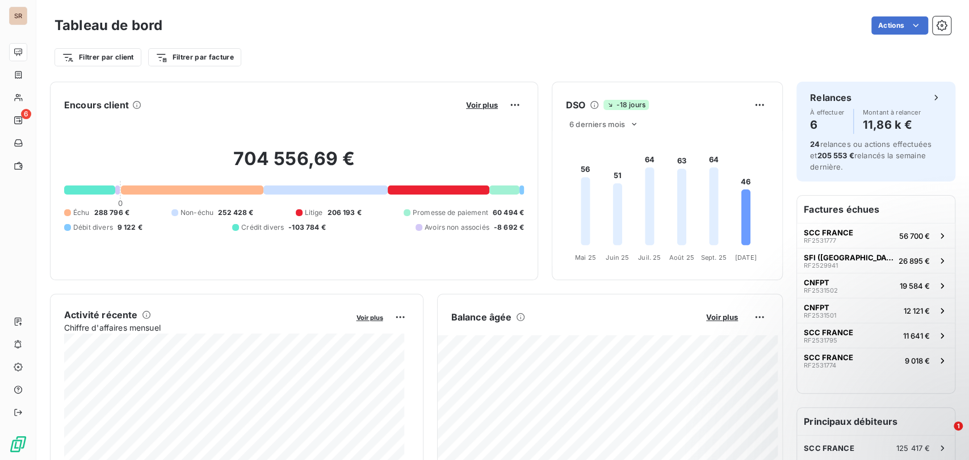
drag, startPoint x: 932, startPoint y: 26, endPoint x: 856, endPoint y: 33, distance: 76.9
click at [936, 25] on icon "button" at bounding box center [941, 25] width 11 height 11
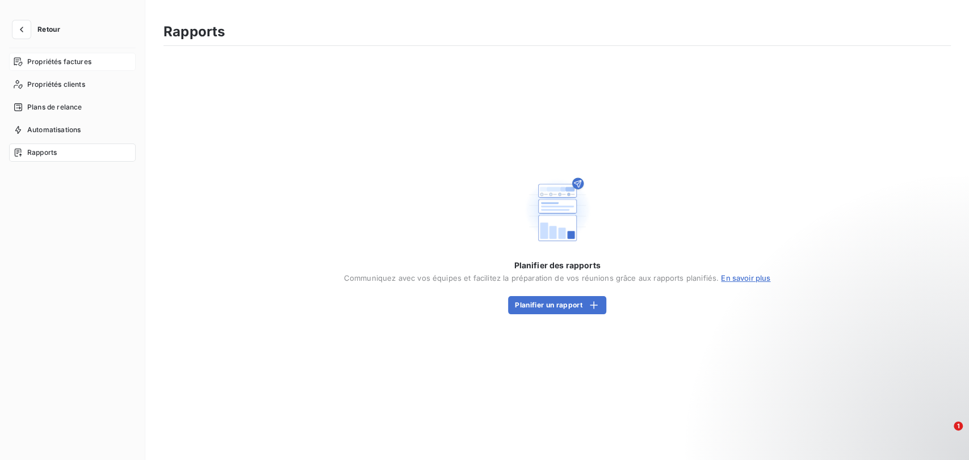
click at [49, 65] on span "Propriétés factures" at bounding box center [59, 62] width 64 height 10
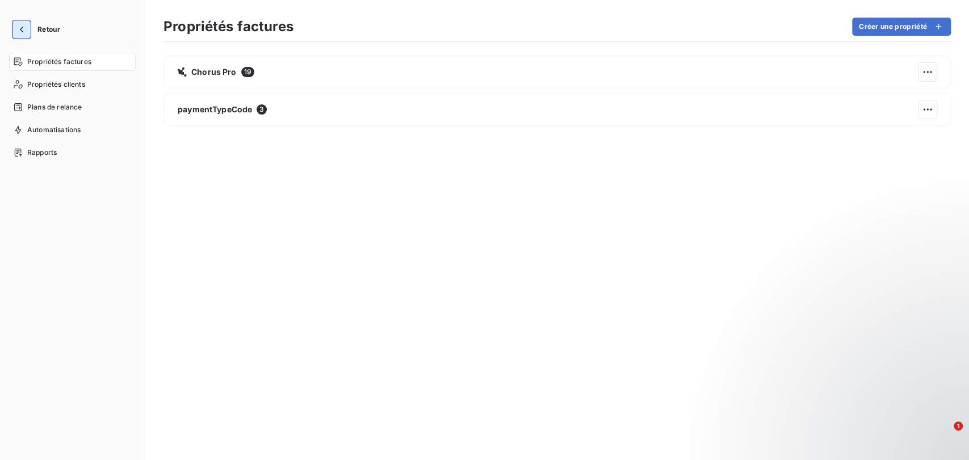
click at [23, 26] on icon "button" at bounding box center [21, 29] width 11 height 11
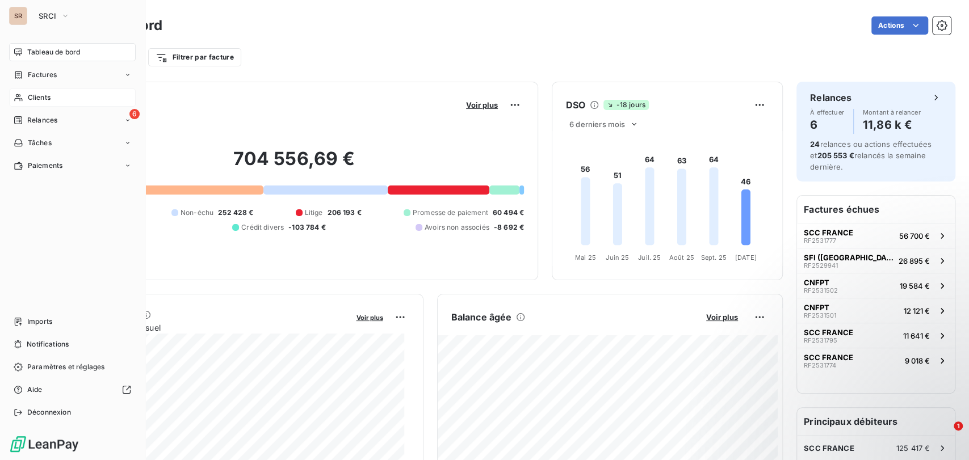
click at [41, 98] on span "Clients" at bounding box center [39, 98] width 23 height 10
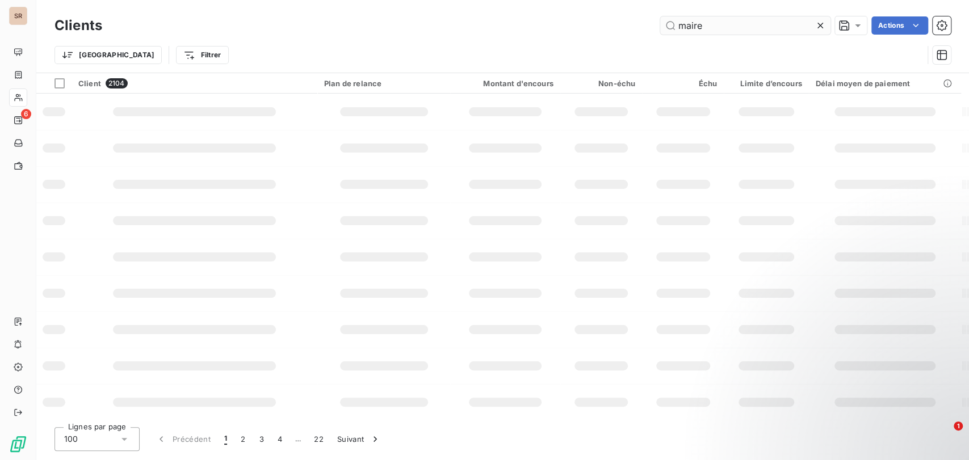
type input "maire"
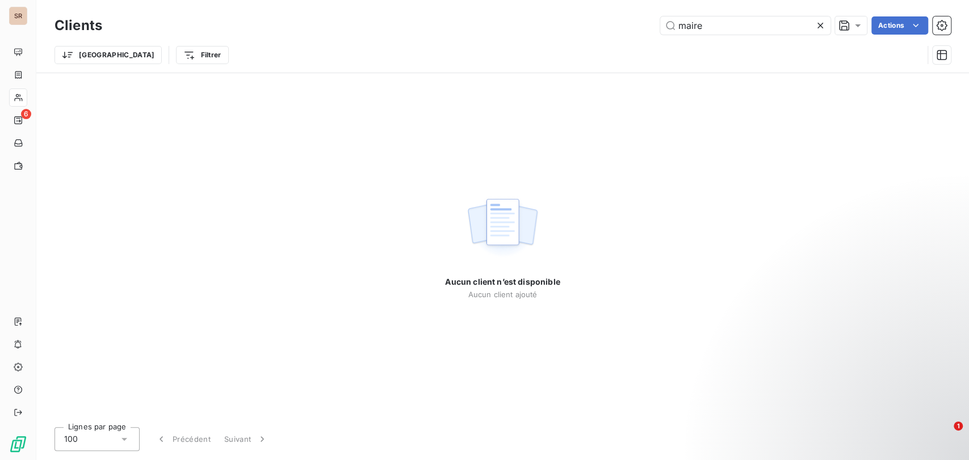
drag, startPoint x: 693, startPoint y: 26, endPoint x: 625, endPoint y: 25, distance: 68.7
click at [627, 28] on div "maire Actions" at bounding box center [533, 25] width 835 height 18
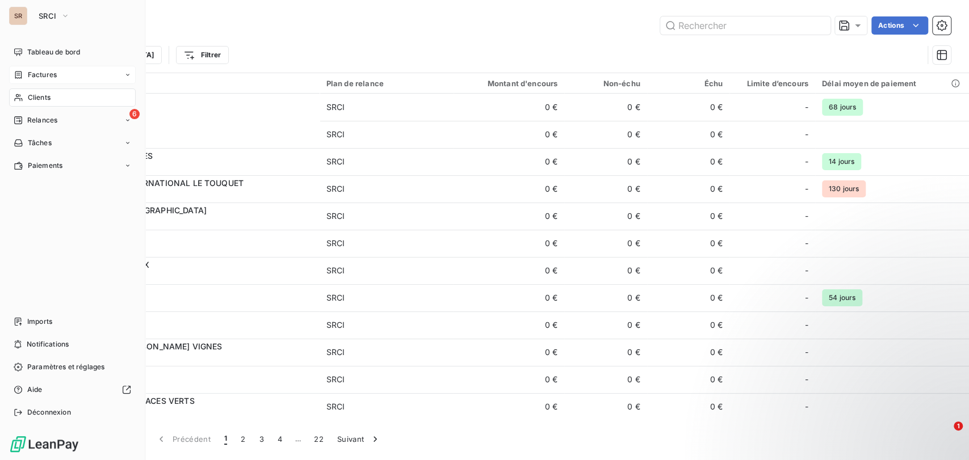
click at [31, 74] on span "Factures" at bounding box center [42, 75] width 29 height 10
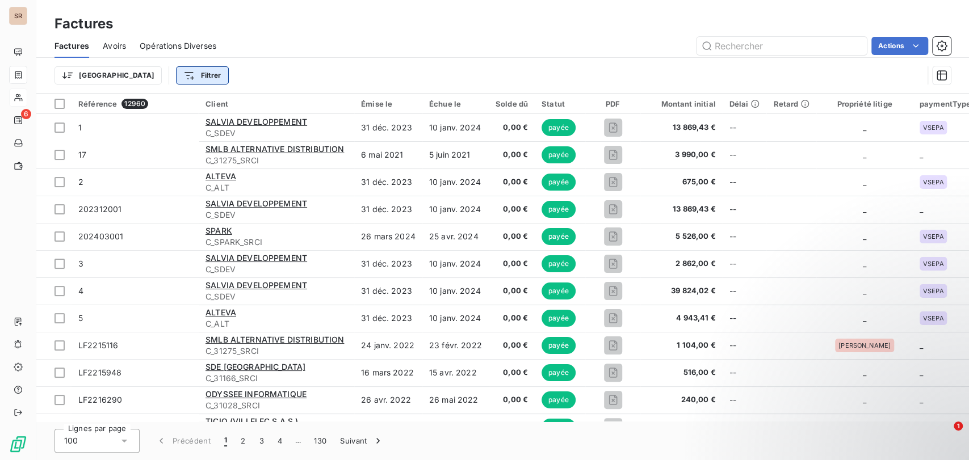
click at [139, 76] on html "SR 6 Factures Factures Avoirs Opérations Diverses Actions Trier Filtrer Référen…" at bounding box center [484, 230] width 969 height 460
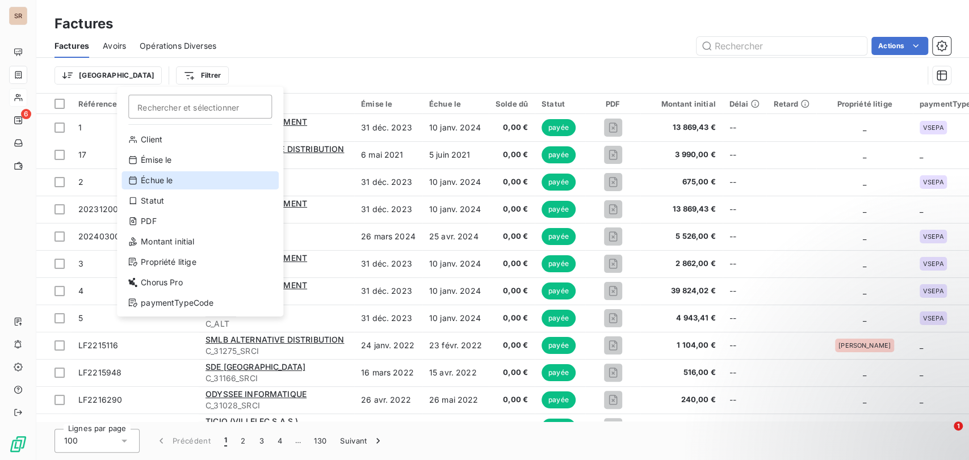
click at [150, 181] on div "Échue le" at bounding box center [199, 180] width 157 height 18
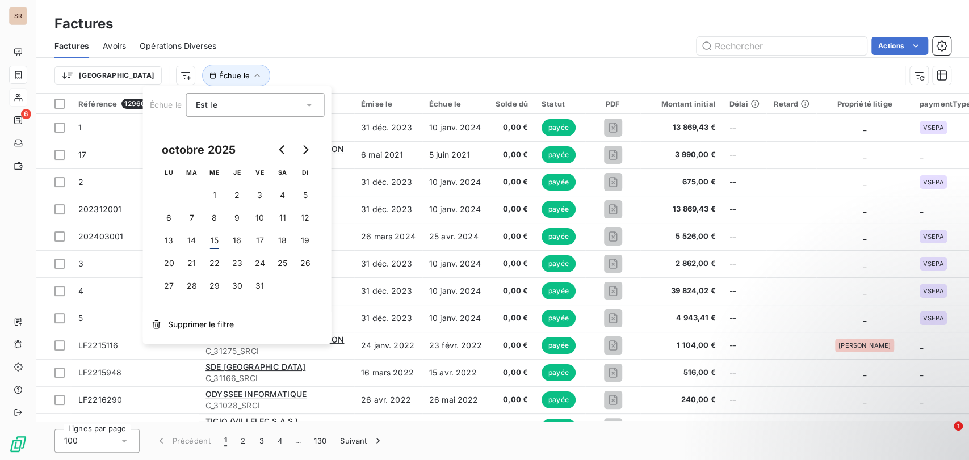
drag, startPoint x: 265, startPoint y: 64, endPoint x: 199, endPoint y: 69, distance: 65.5
click at [263, 62] on div "Trier Échue le" at bounding box center [503, 75] width 896 height 35
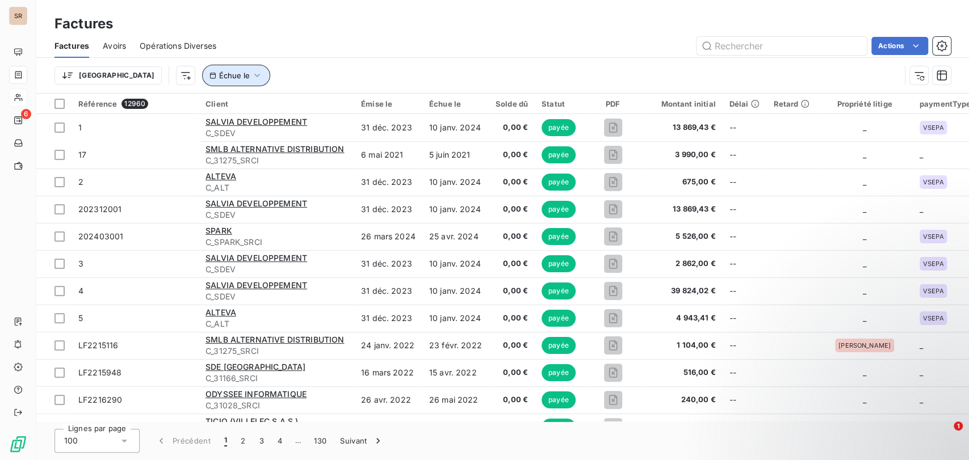
click at [252, 75] on icon "button" at bounding box center [257, 75] width 11 height 11
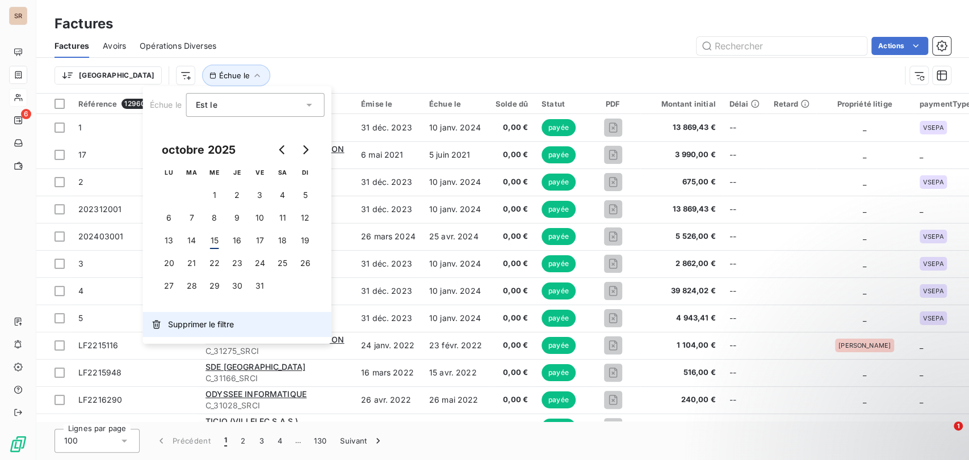
click at [213, 317] on button "Supprimer le filtre" at bounding box center [237, 324] width 188 height 25
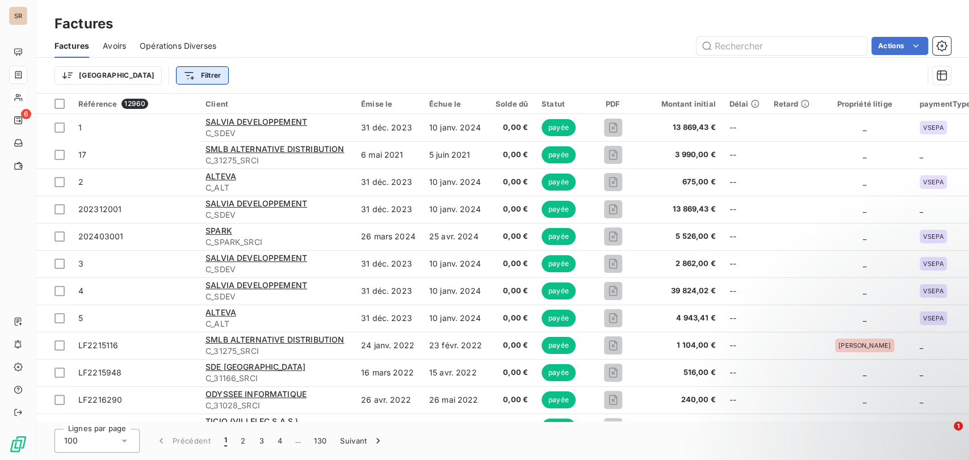
click at [137, 74] on html "SR 6 Factures Factures Avoirs Opérations Diverses Actions Trier Filtrer Référen…" at bounding box center [484, 230] width 969 height 460
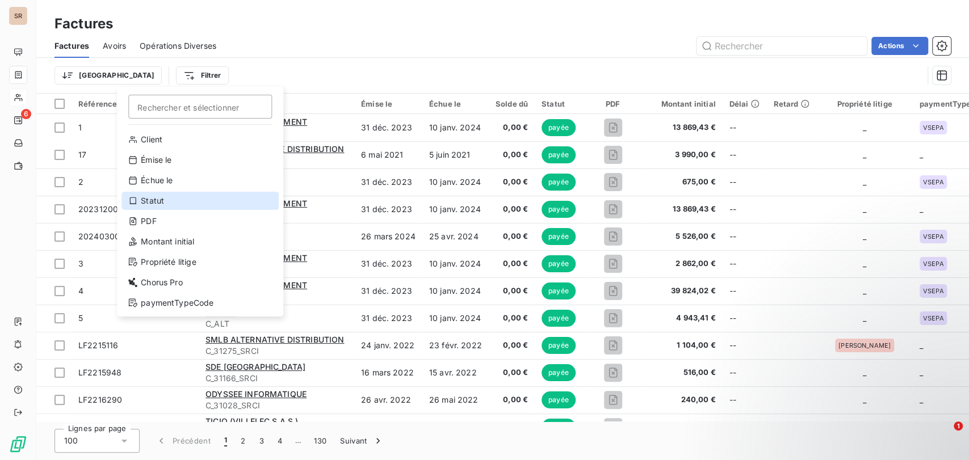
click at [145, 204] on div "Statut" at bounding box center [199, 201] width 157 height 18
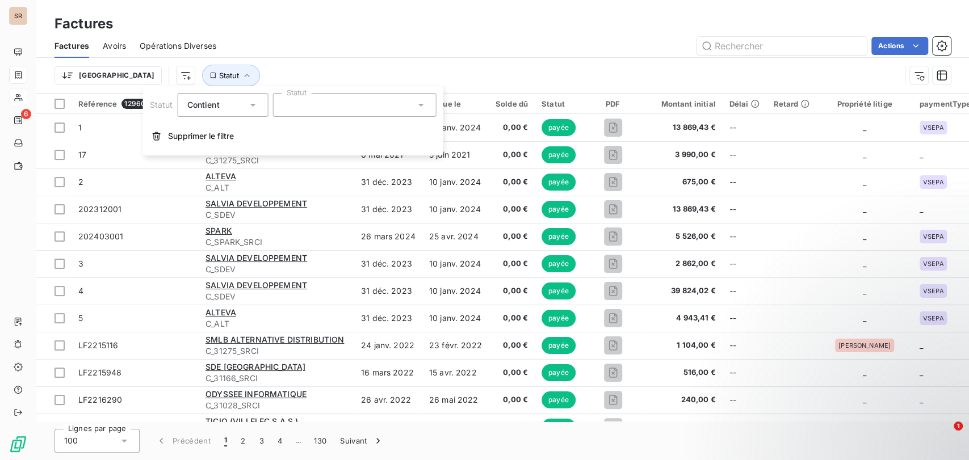
click at [424, 105] on icon at bounding box center [420, 104] width 11 height 11
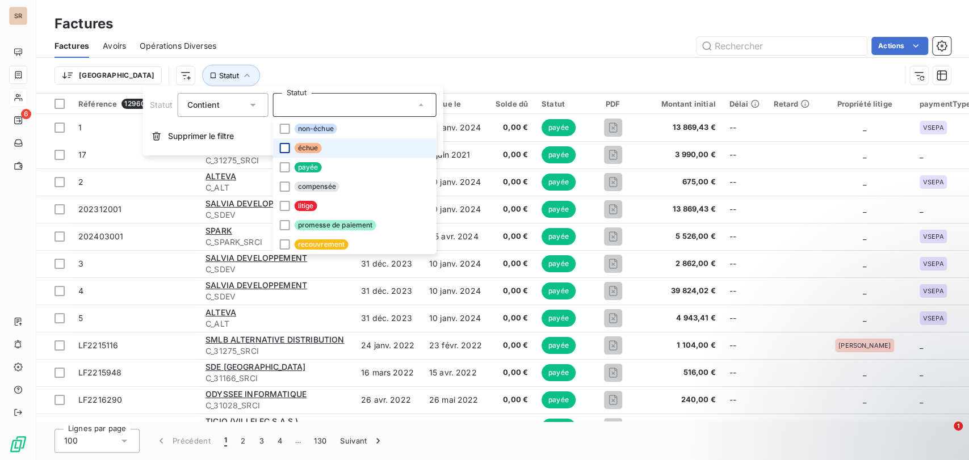
click at [282, 145] on div at bounding box center [284, 148] width 10 height 10
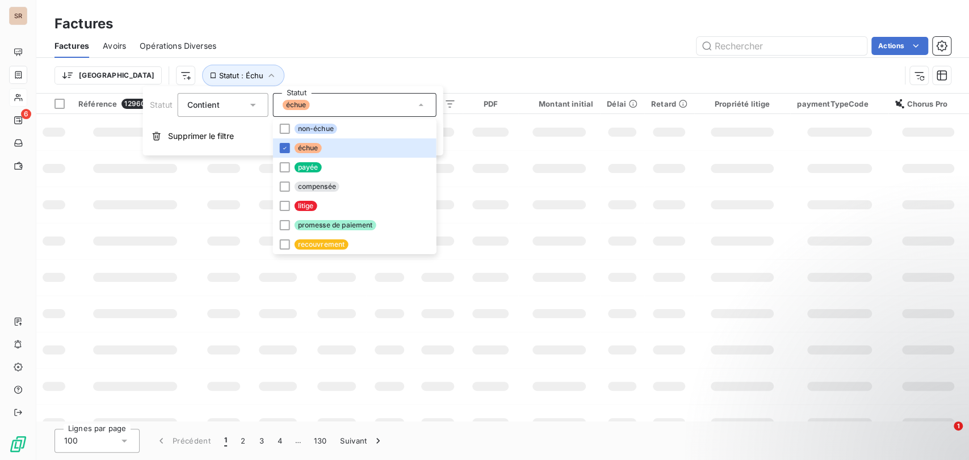
click at [519, 56] on div "Factures Avoirs Opérations Diverses Actions" at bounding box center [502, 46] width 933 height 24
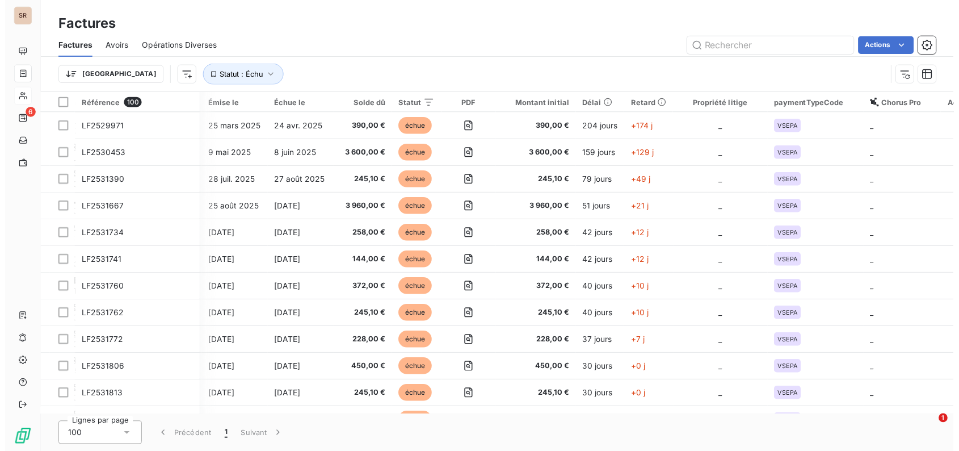
scroll to position [0, 160]
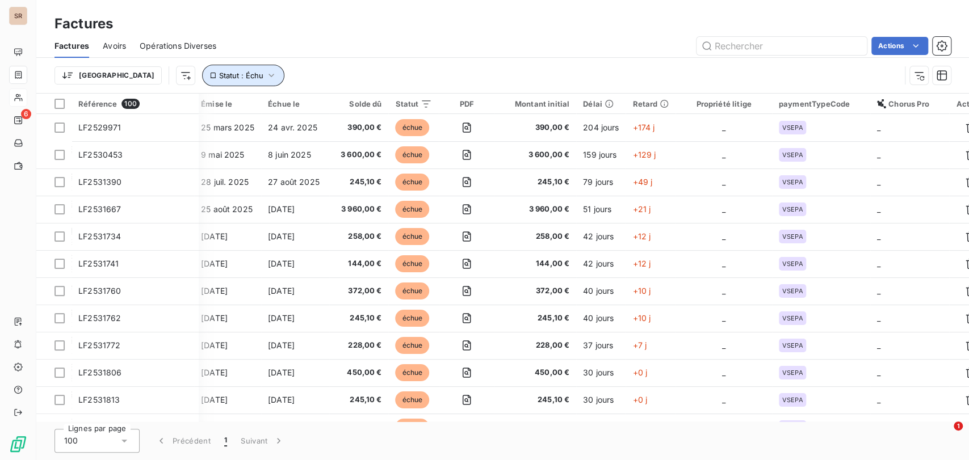
click at [266, 75] on icon "button" at bounding box center [271, 75] width 11 height 11
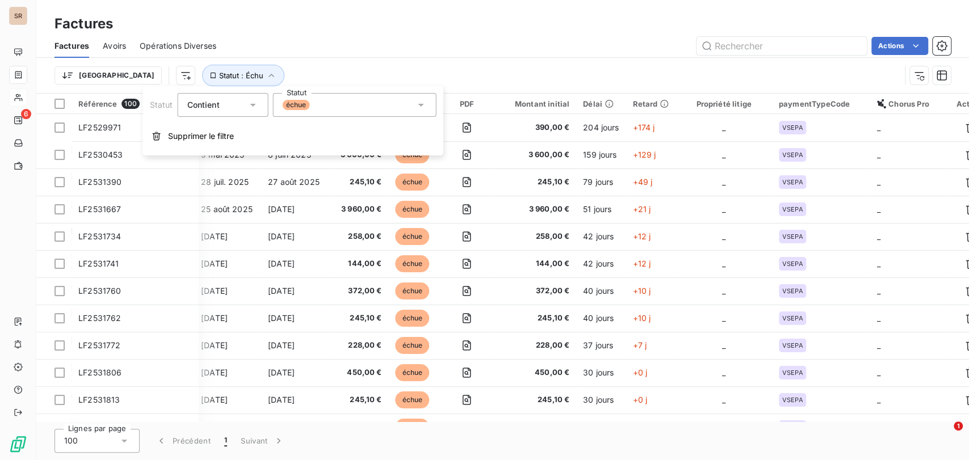
click at [419, 106] on icon at bounding box center [420, 104] width 11 height 11
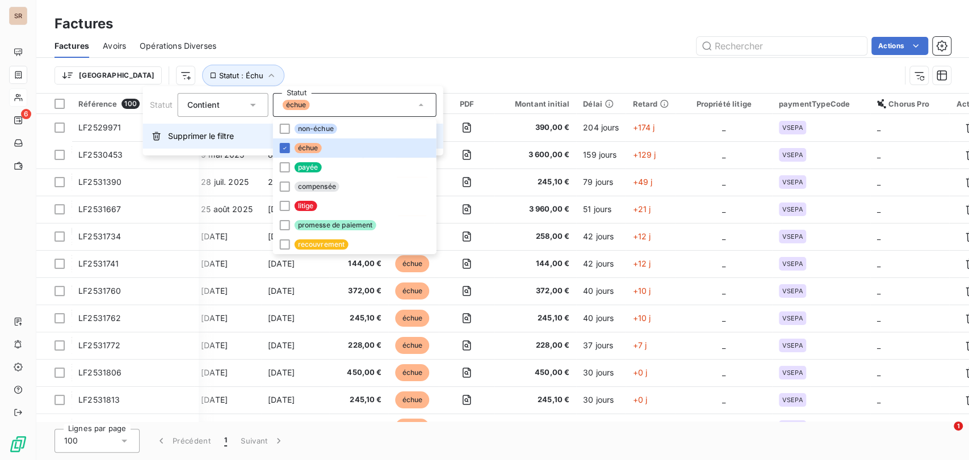
click at [205, 140] on span "Supprimer le filtre" at bounding box center [201, 136] width 66 height 11
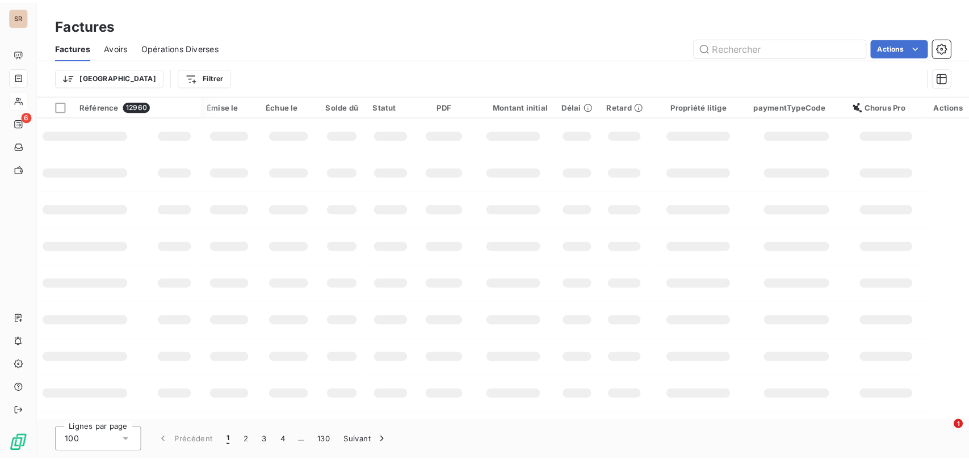
scroll to position [0, 36]
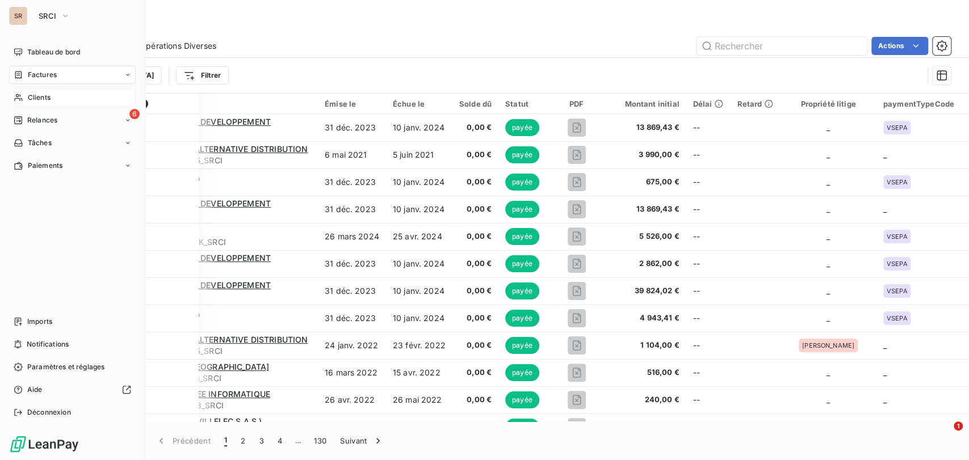
click at [27, 72] on div "Factures" at bounding box center [35, 75] width 43 height 10
click at [44, 101] on span "Factures" at bounding box center [41, 98] width 29 height 10
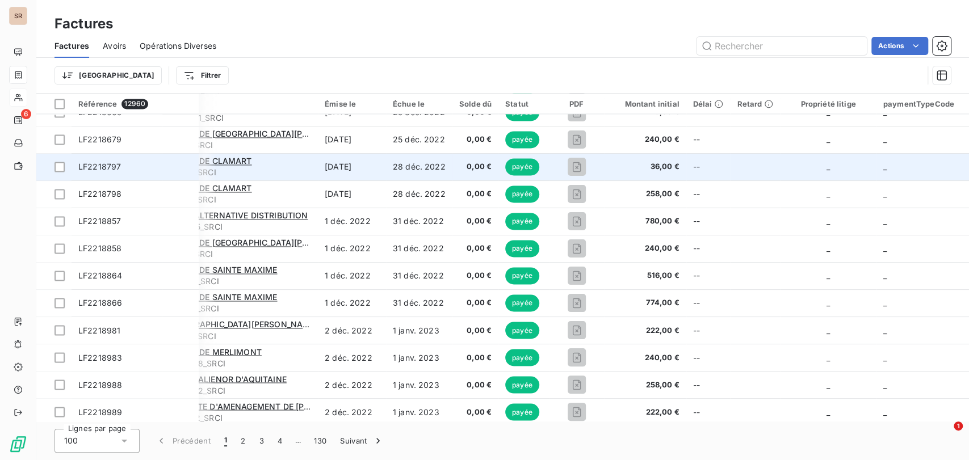
scroll to position [1198, 36]
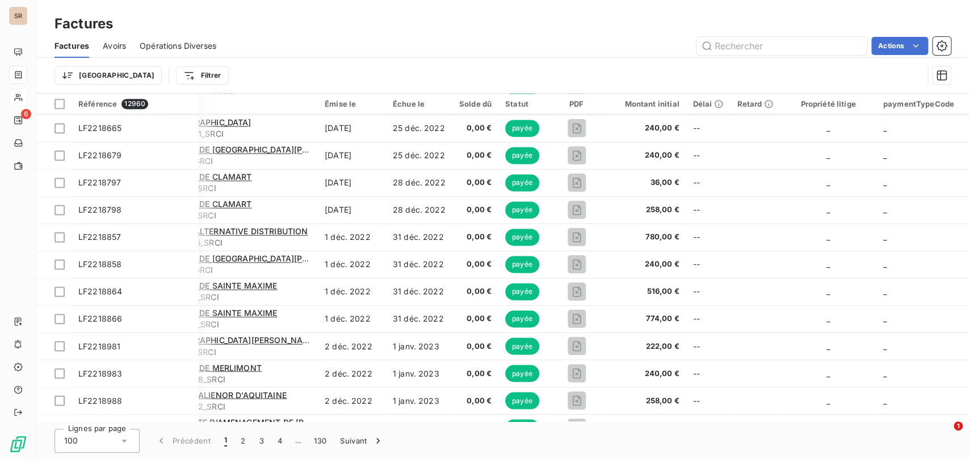
click at [113, 45] on span "Avoirs" at bounding box center [114, 45] width 23 height 11
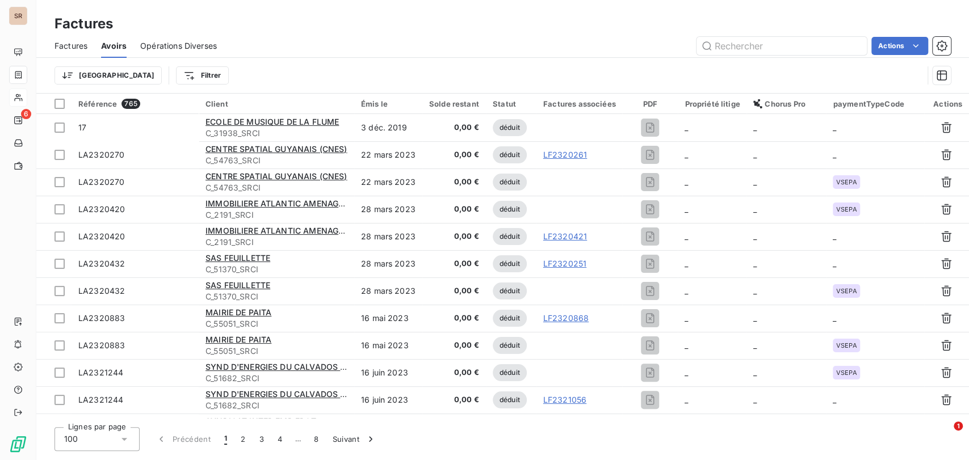
click at [65, 42] on span "Factures" at bounding box center [71, 45] width 33 height 11
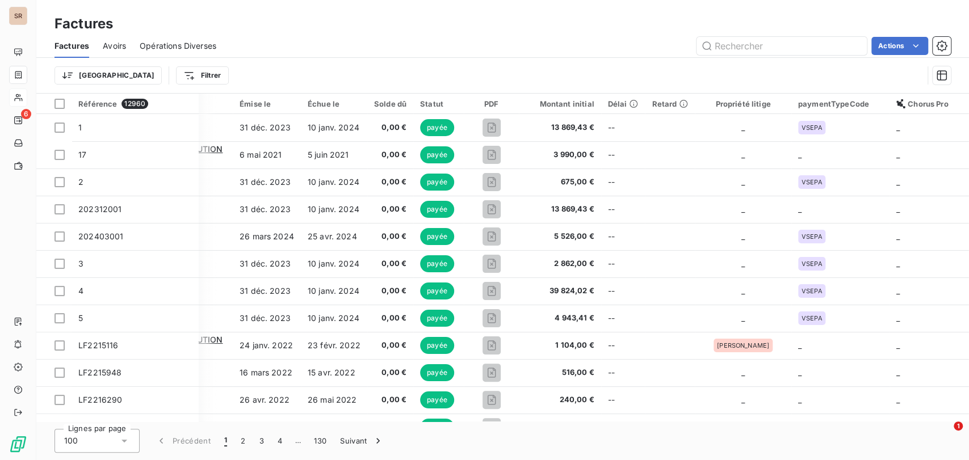
scroll to position [0, 159]
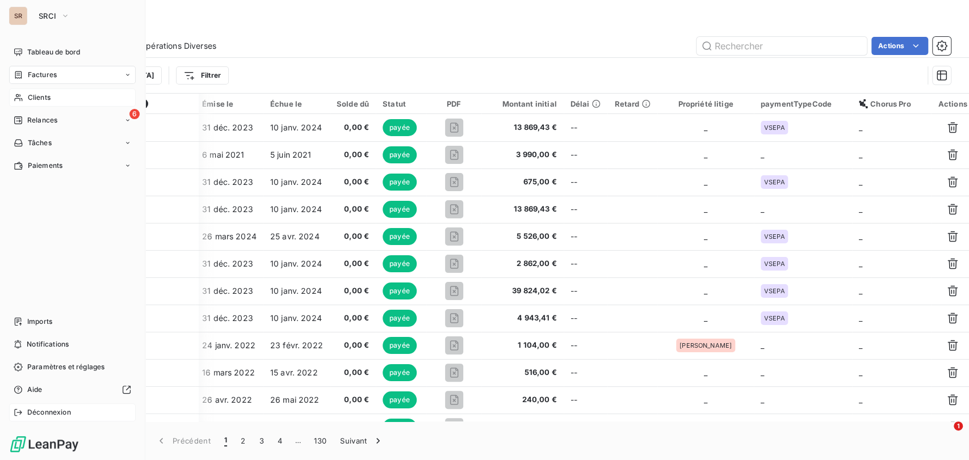
click at [23, 410] on div "Déconnexion" at bounding box center [72, 413] width 127 height 18
